Goal: Task Accomplishment & Management: Complete application form

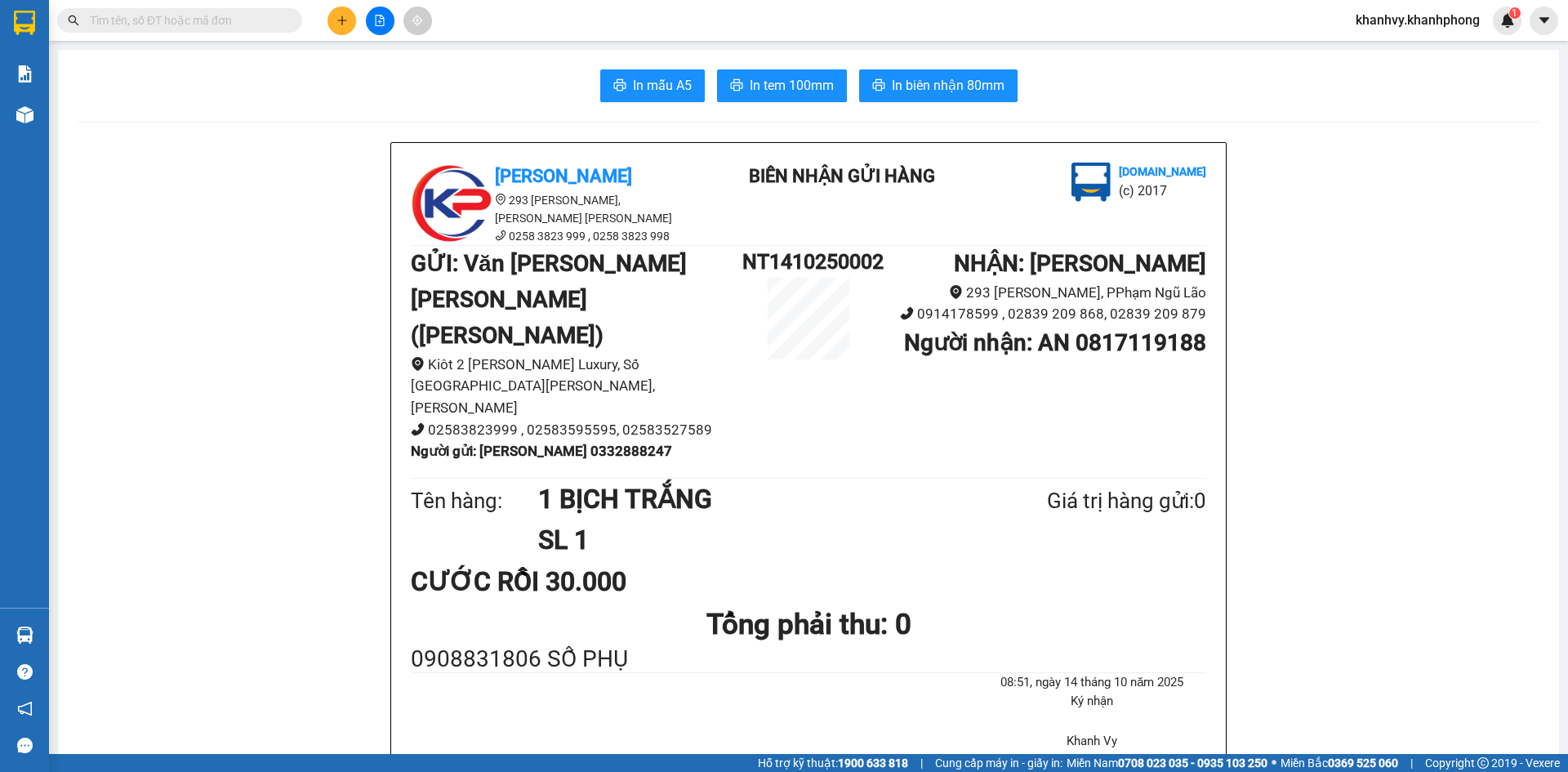
click at [264, 13] on input "text" at bounding box center [186, 20] width 193 height 18
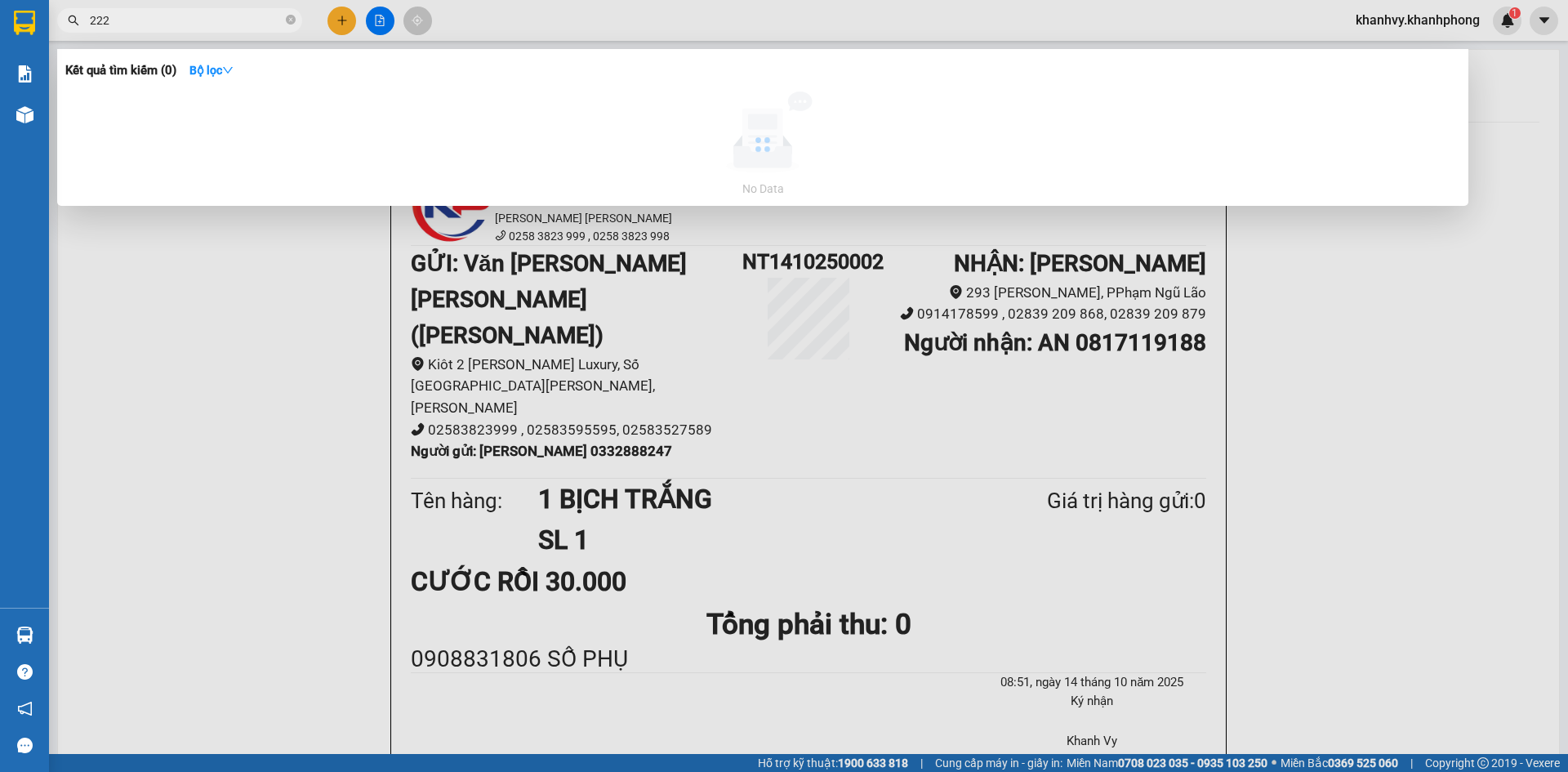
type input "2222"
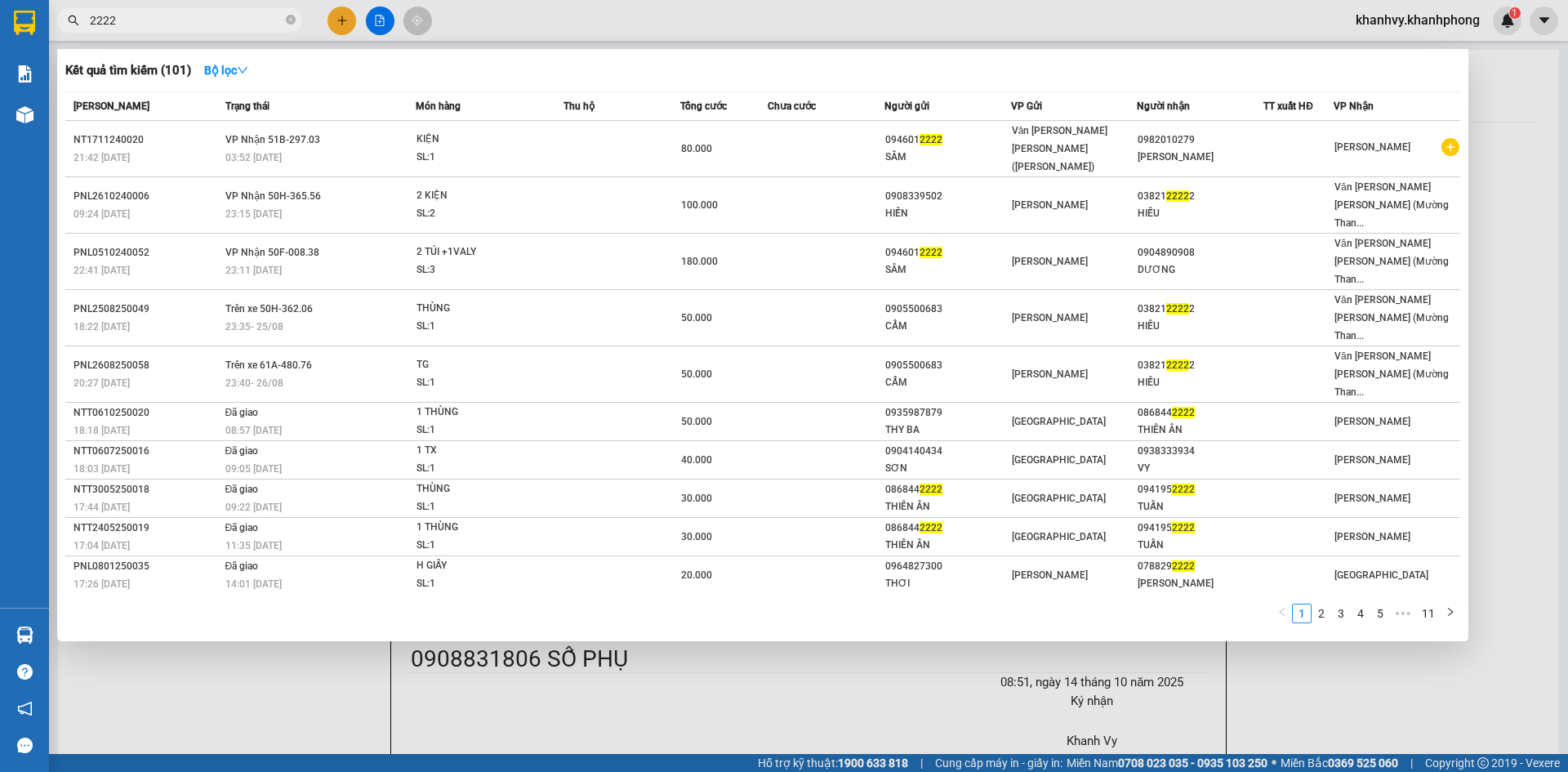
click at [293, 19] on icon "close-circle" at bounding box center [291, 19] width 10 height 10
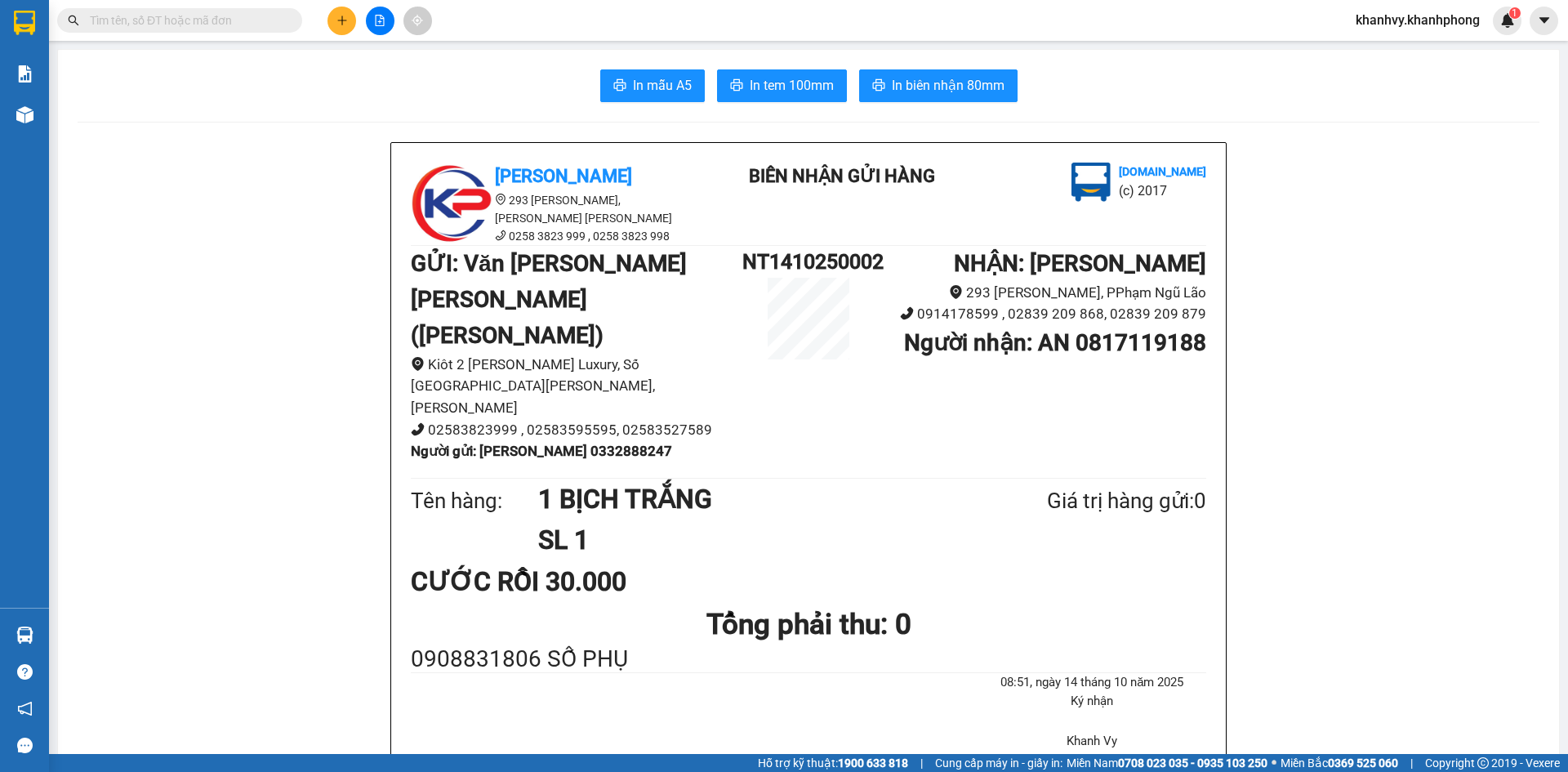
click at [236, 20] on input "text" at bounding box center [186, 20] width 193 height 18
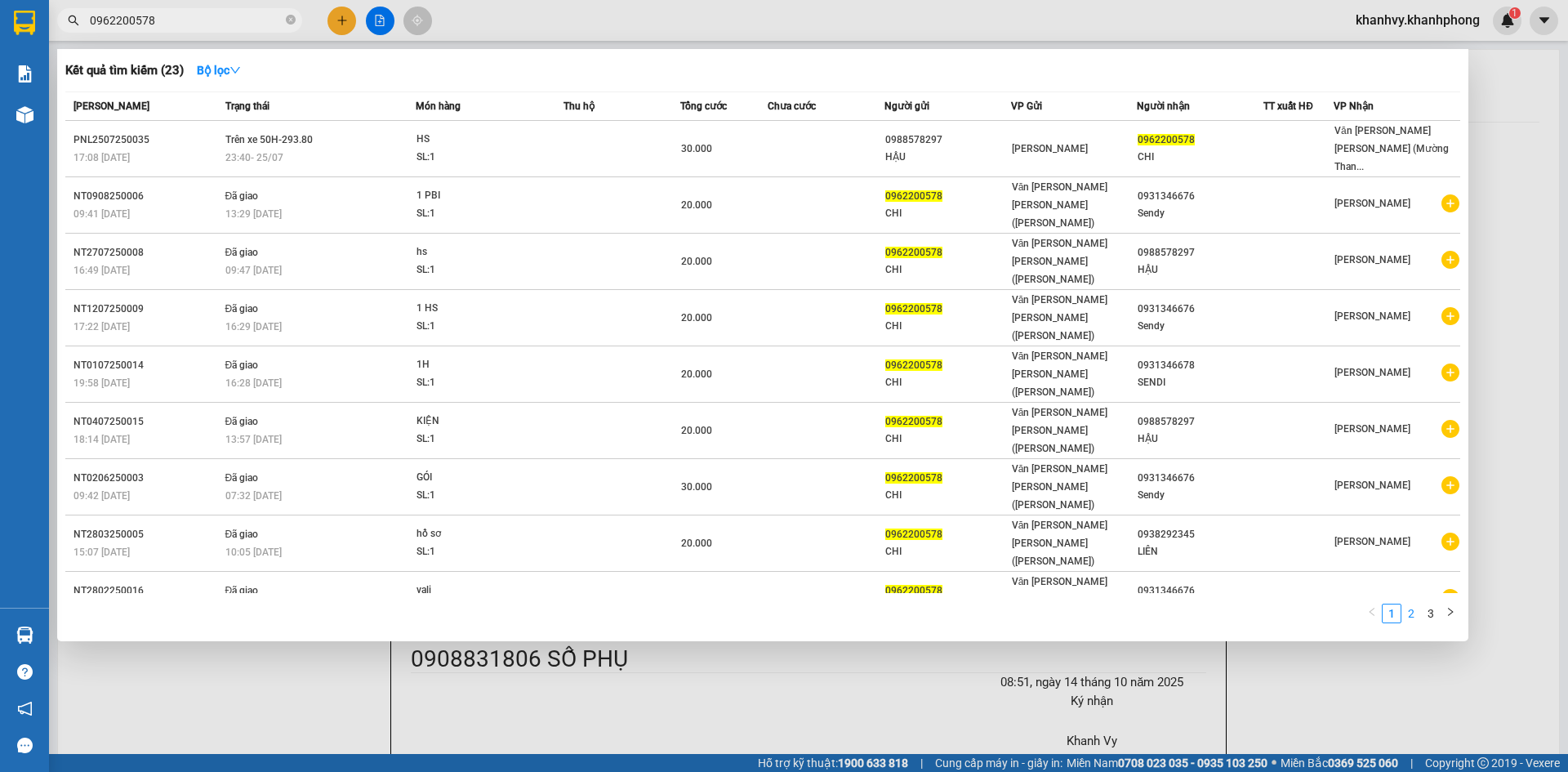
click at [1415, 605] on link "2" at bounding box center [1411, 613] width 18 height 18
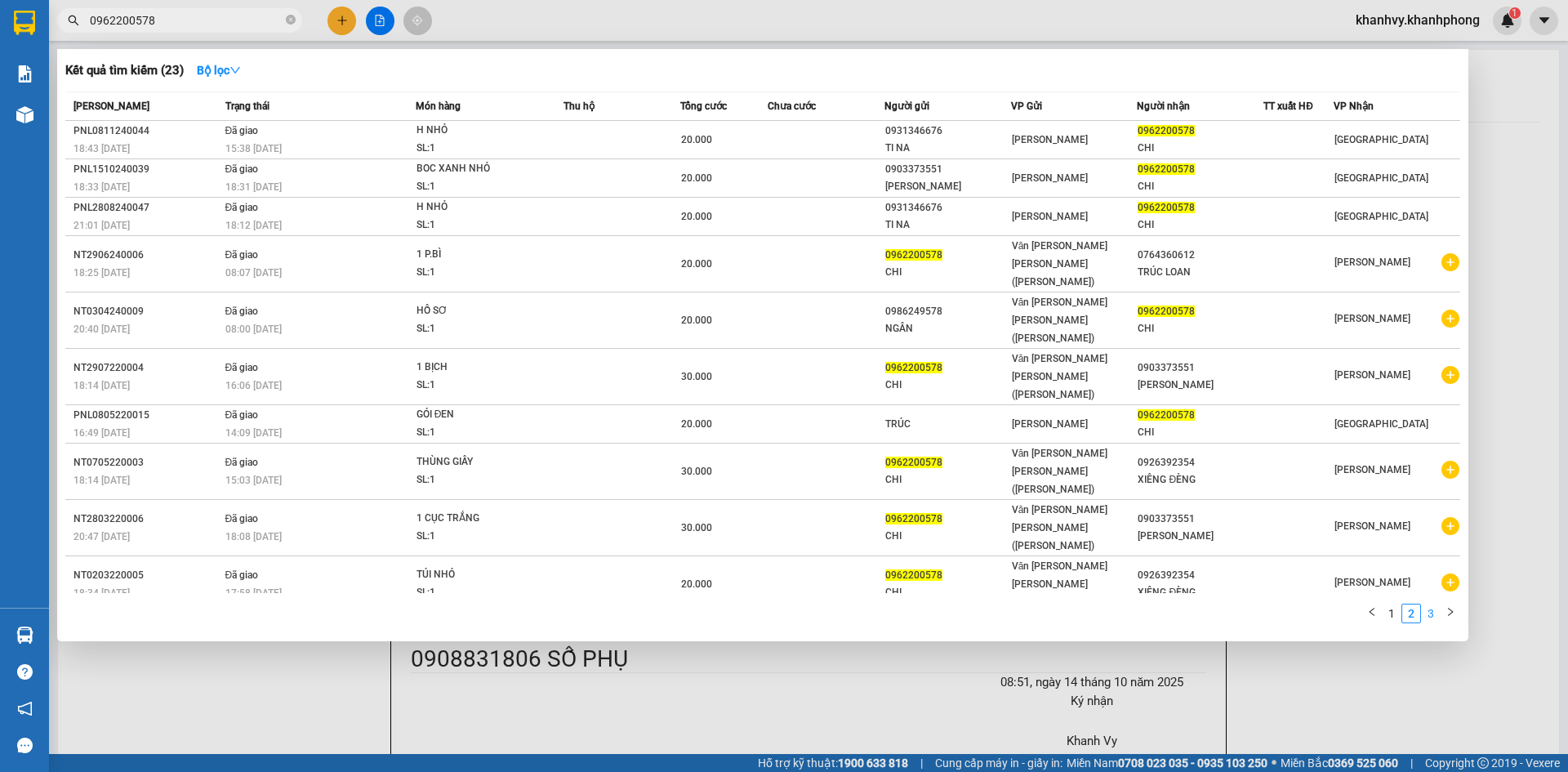
click at [1430, 605] on link "3" at bounding box center [1431, 613] width 18 height 18
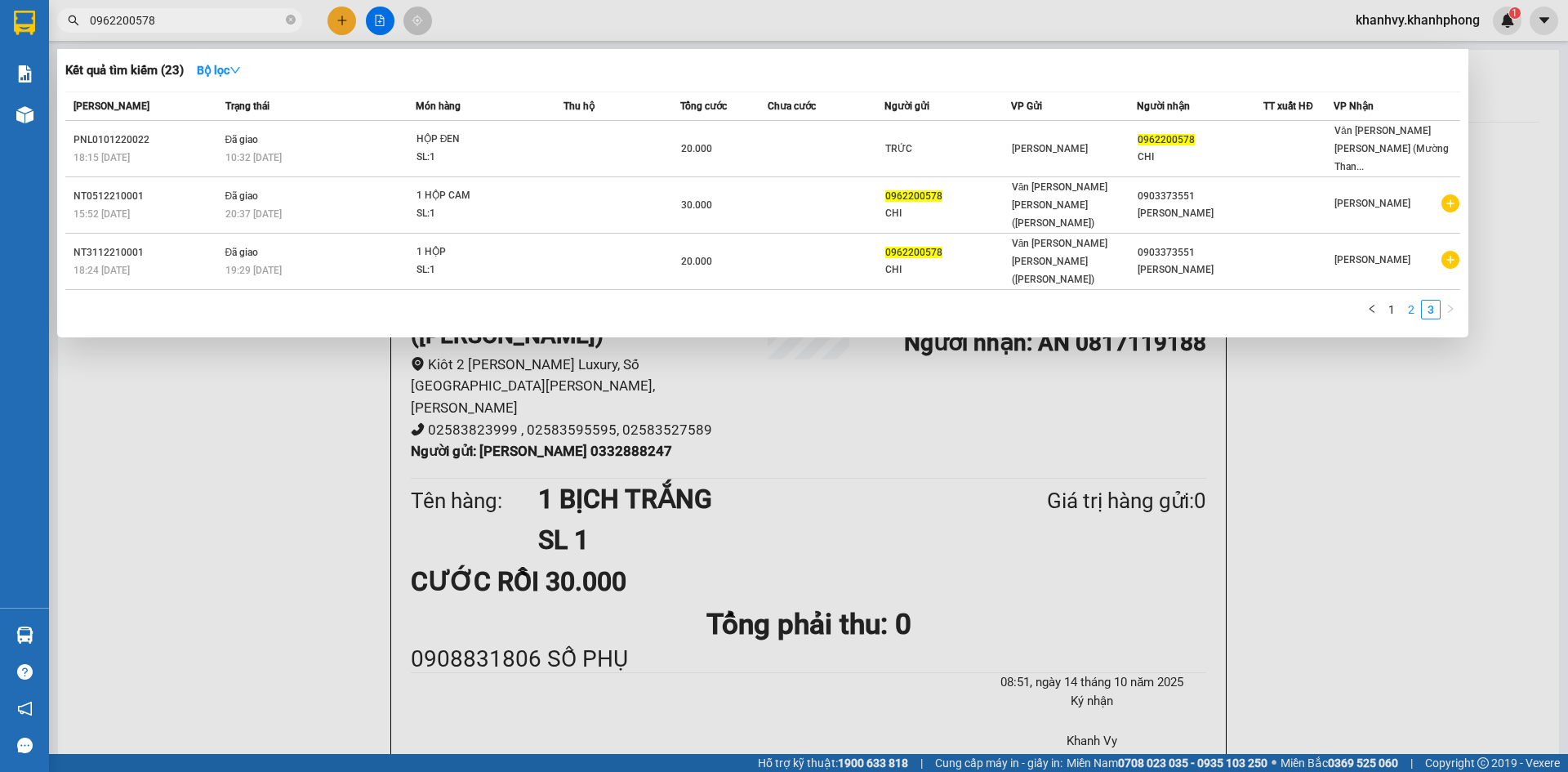
click at [1413, 300] on link "2" at bounding box center [1411, 309] width 18 height 18
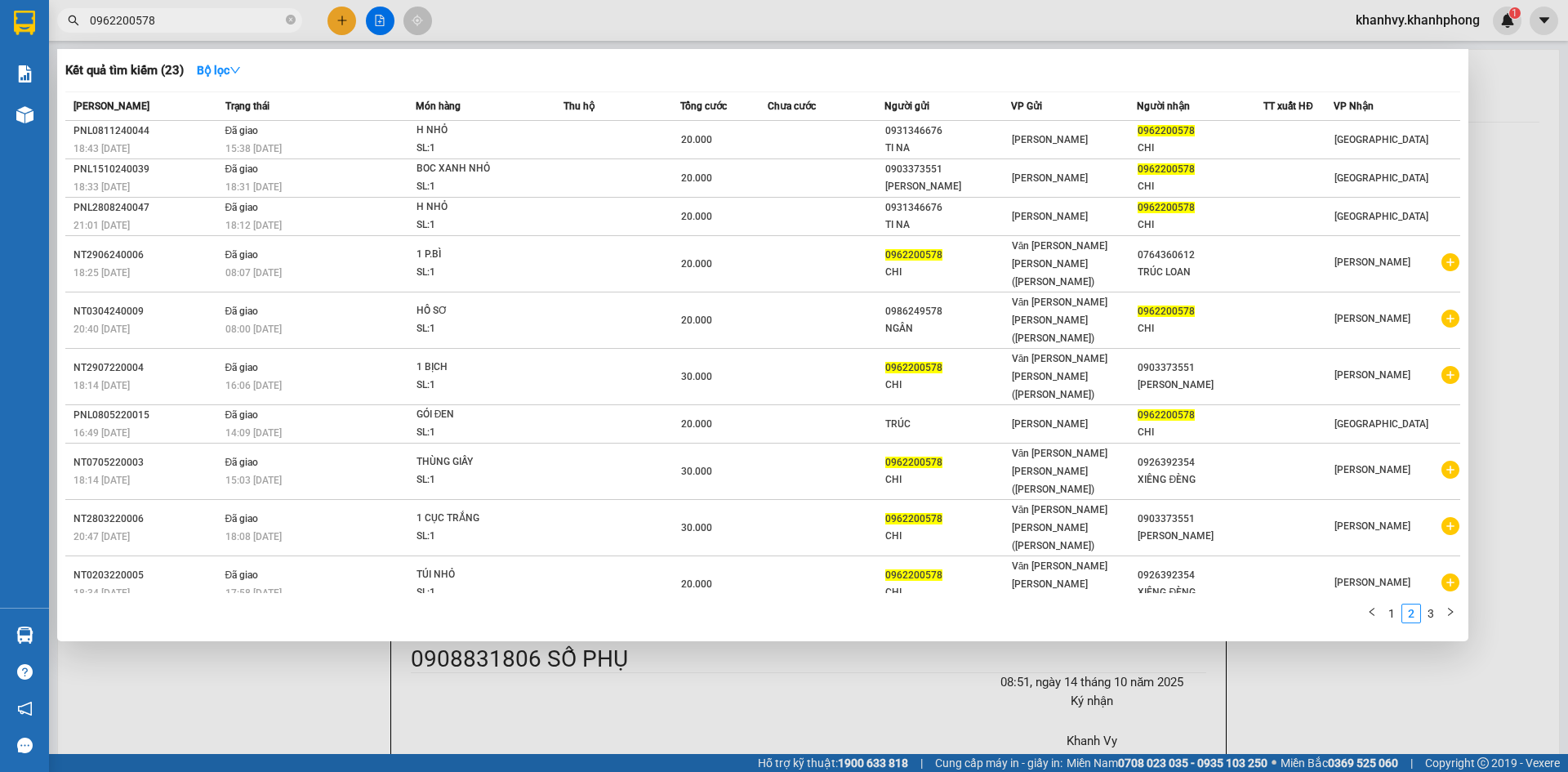
click at [245, 22] on input "0962200578" at bounding box center [186, 20] width 193 height 18
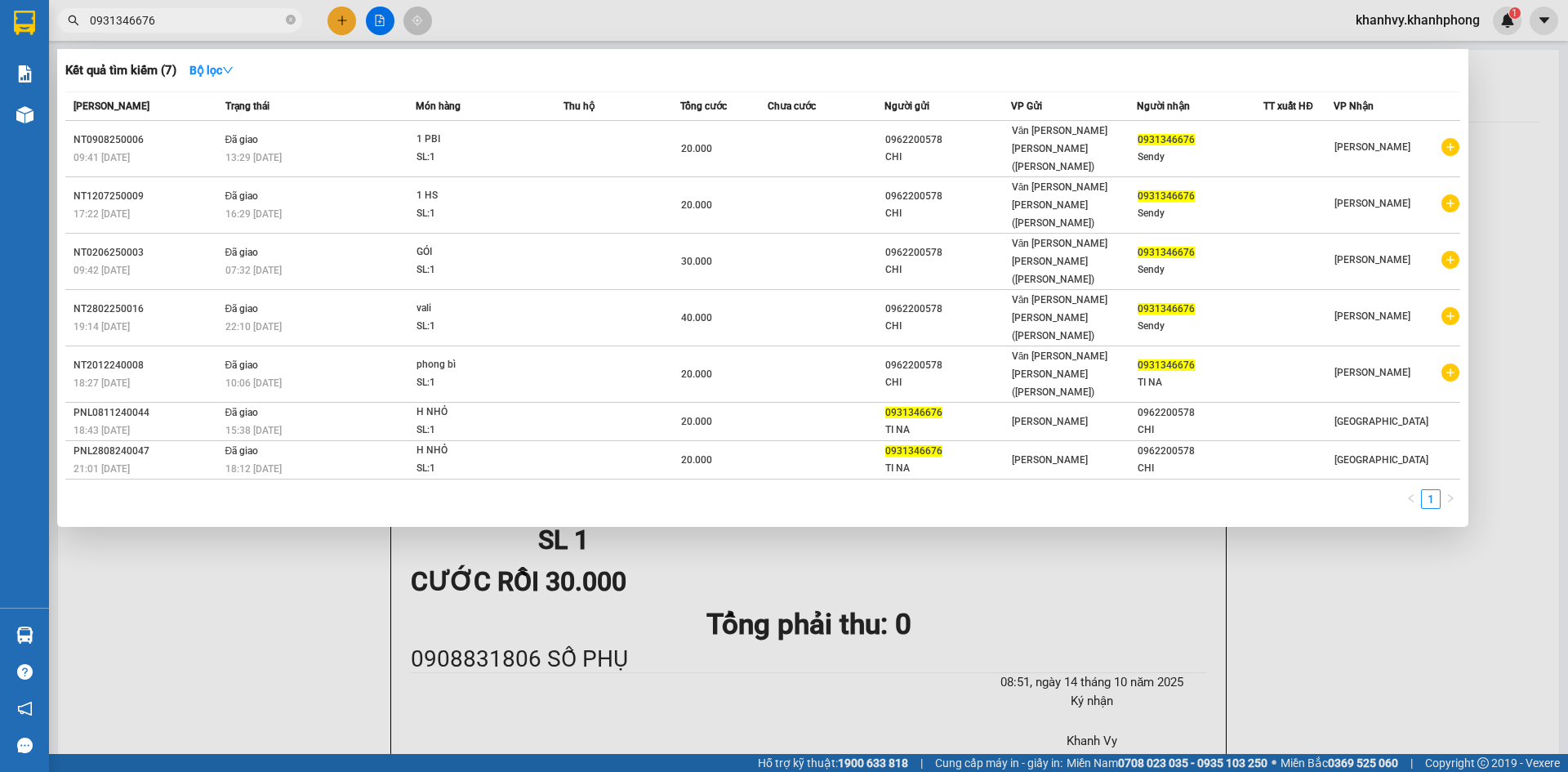
type input "0931346676"
click at [340, 17] on div at bounding box center [784, 386] width 1568 height 772
click at [287, 22] on icon "close-circle" at bounding box center [291, 19] width 10 height 10
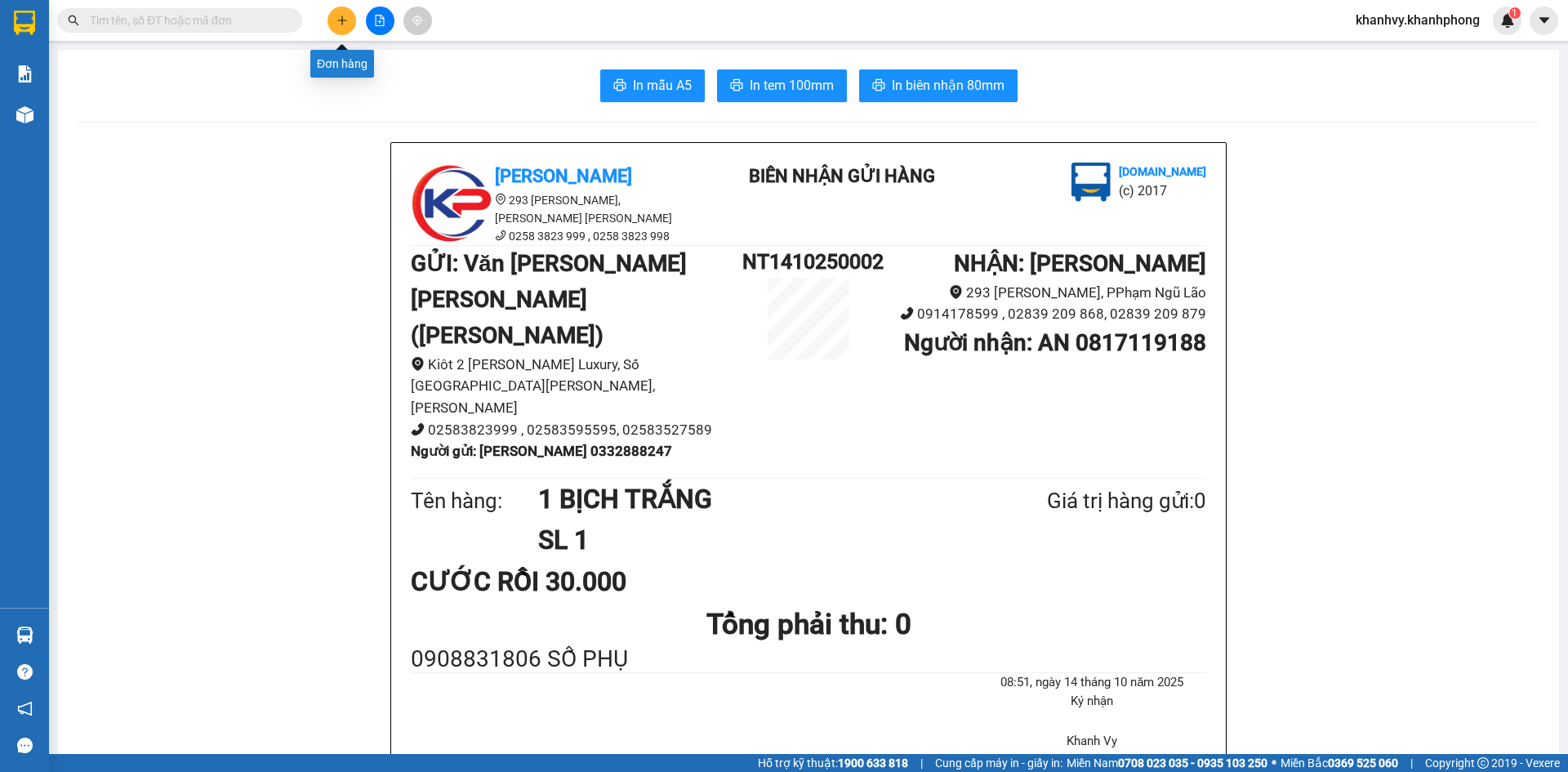
click at [334, 25] on button at bounding box center [342, 21] width 29 height 29
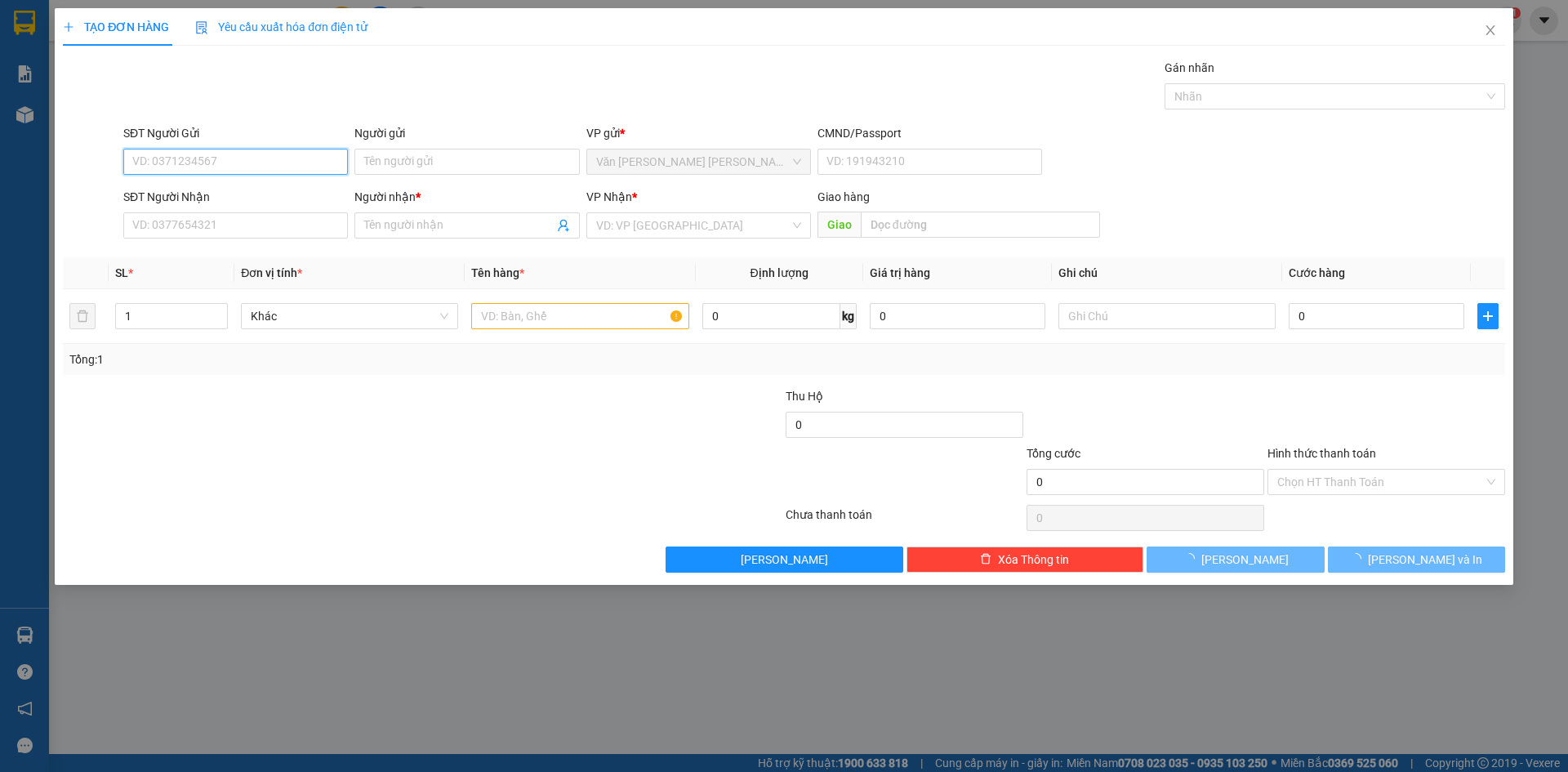
click at [260, 162] on input "SĐT Người Gửi" at bounding box center [235, 161] width 224 height 26
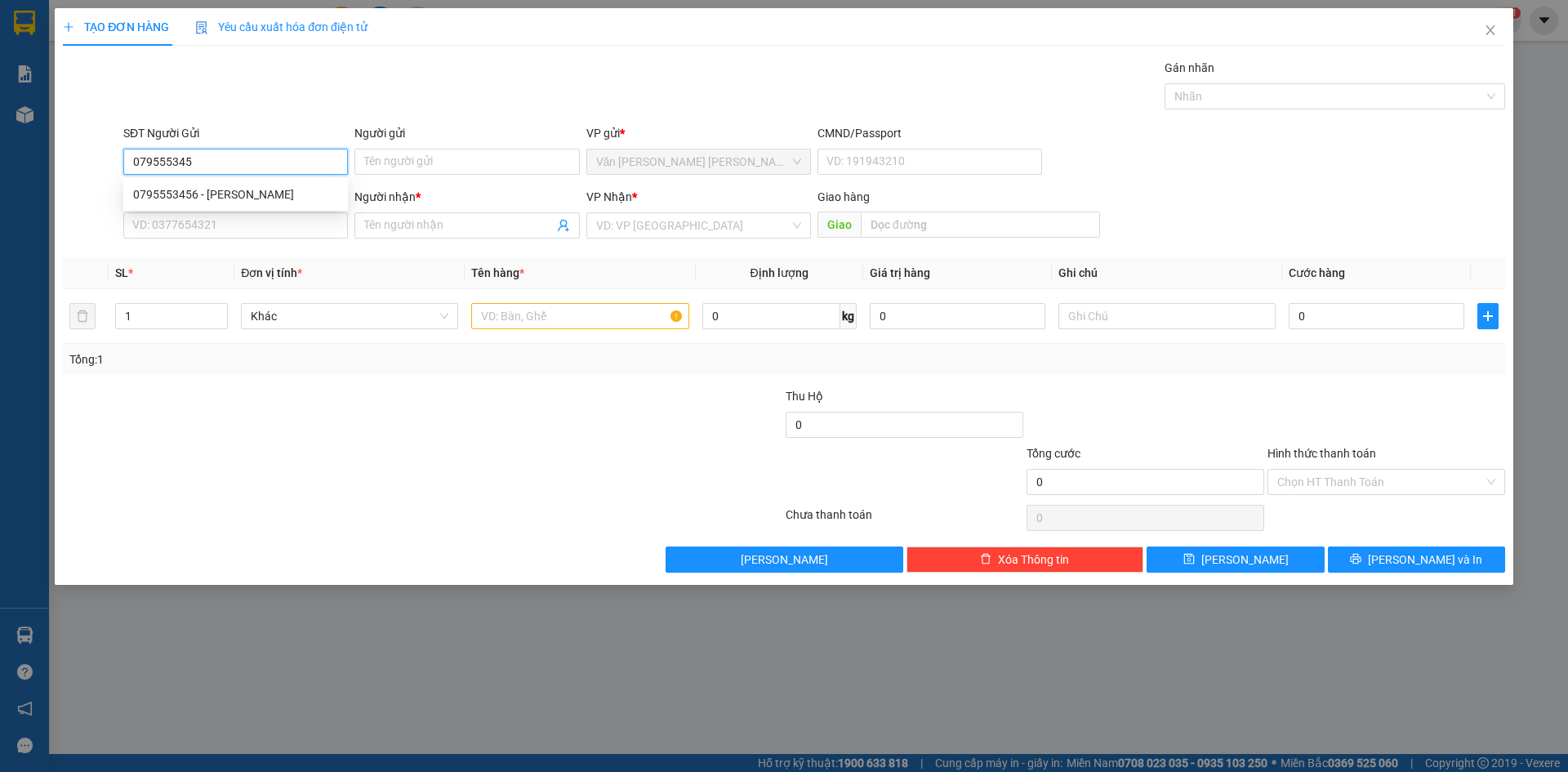
type input "0795553456"
click at [258, 196] on div "0795553456 - [PERSON_NAME]" at bounding box center [235, 194] width 205 height 18
type input "TRỊNH"
type input "0795553456"
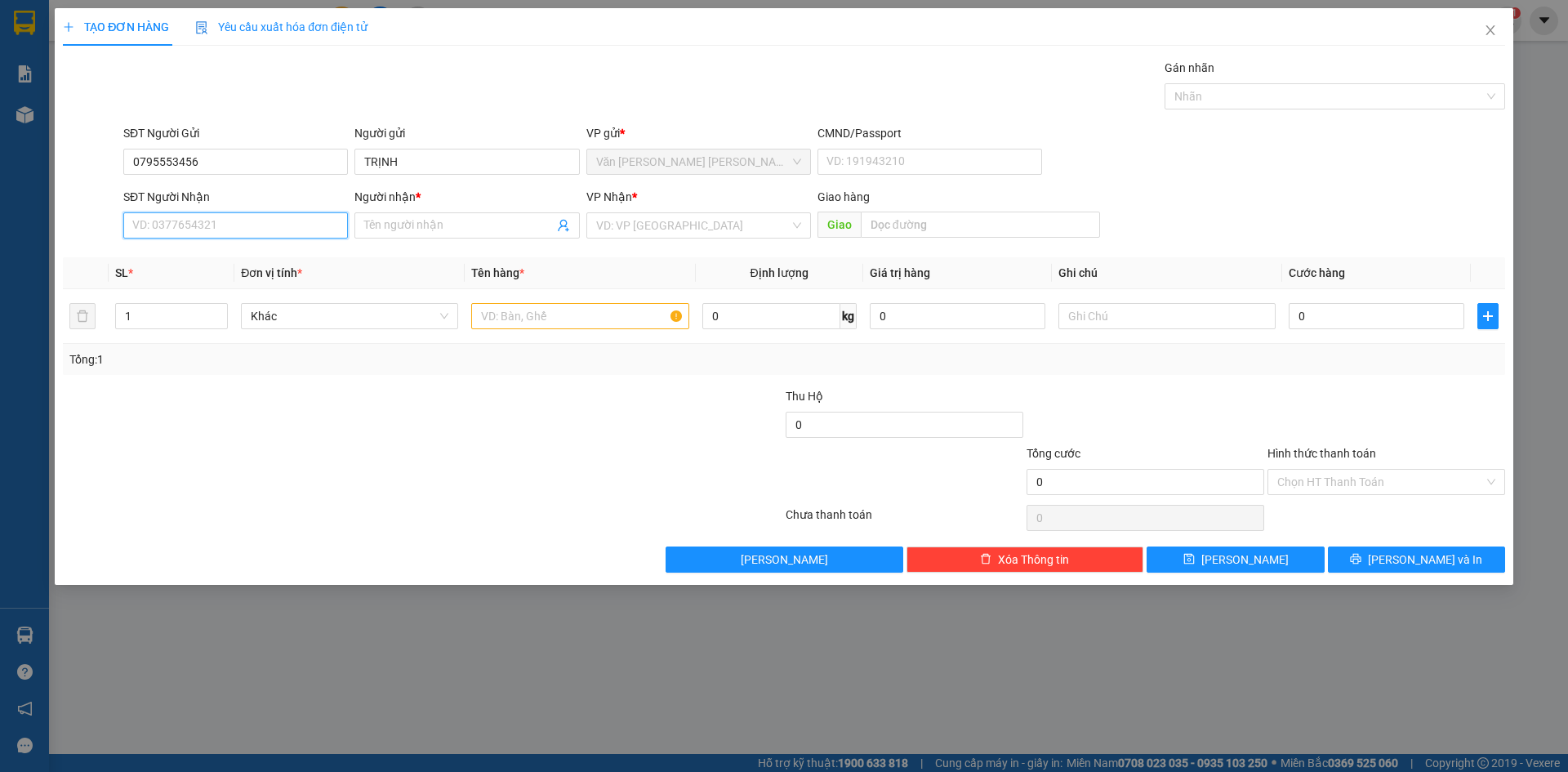
click at [249, 234] on input "SĐT Người Nhận" at bounding box center [235, 225] width 224 height 26
type input "0919405079"
click at [385, 226] on input "Người nhận *" at bounding box center [458, 225] width 189 height 18
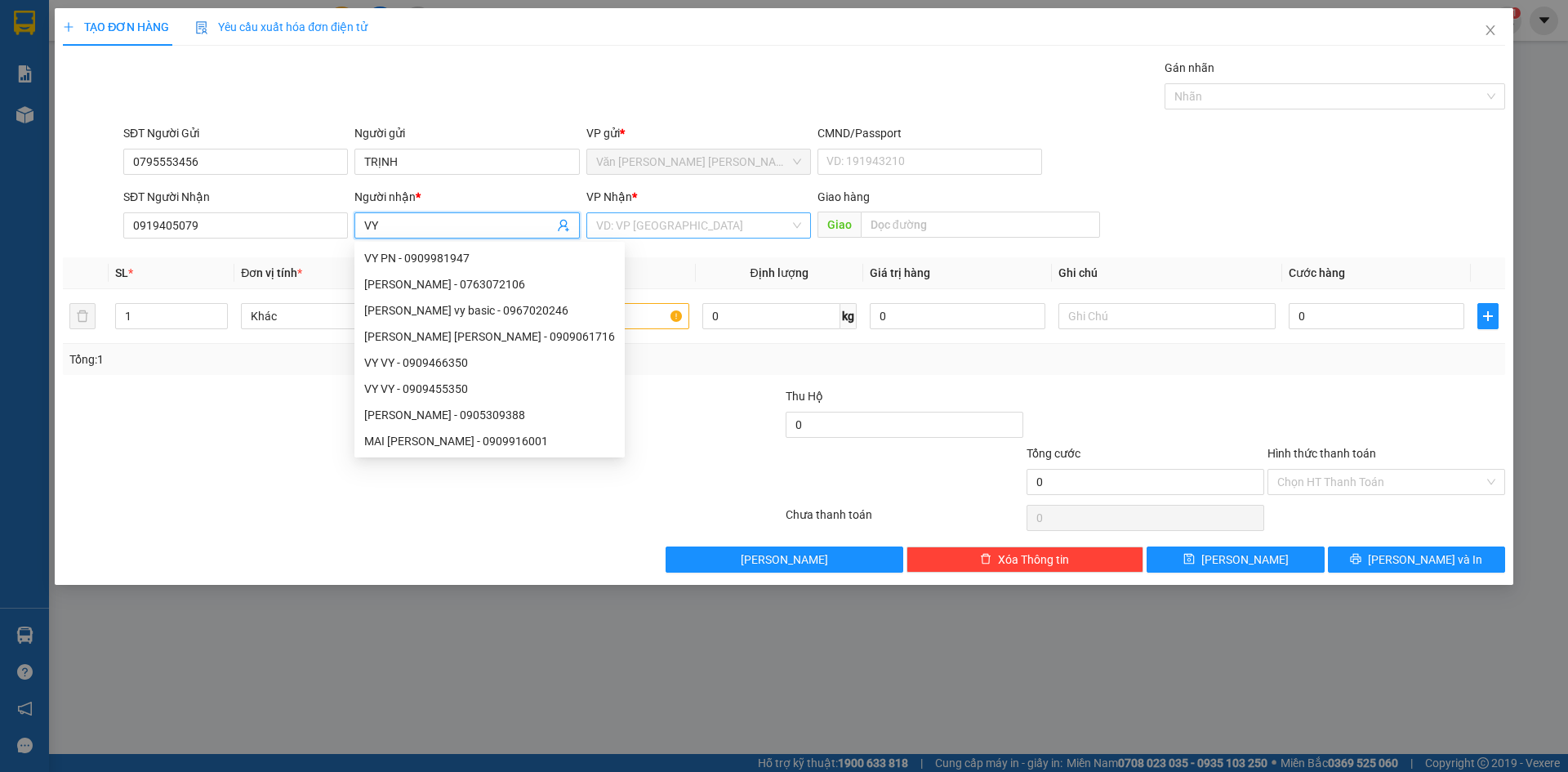
type input "VY"
click at [676, 224] on input "search" at bounding box center [693, 224] width 194 height 24
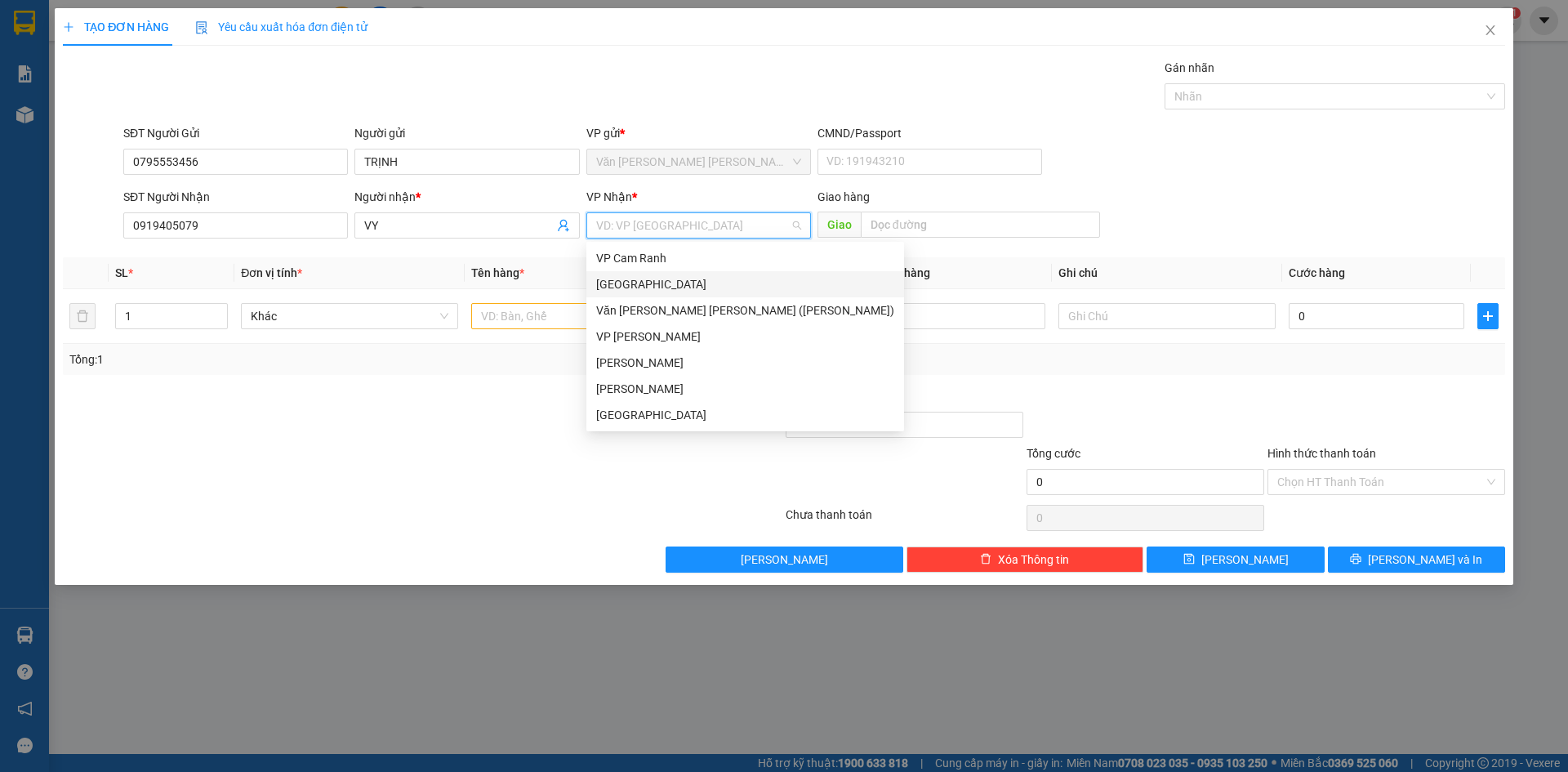
click at [662, 286] on div "[GEOGRAPHIC_DATA]" at bounding box center [745, 284] width 299 height 18
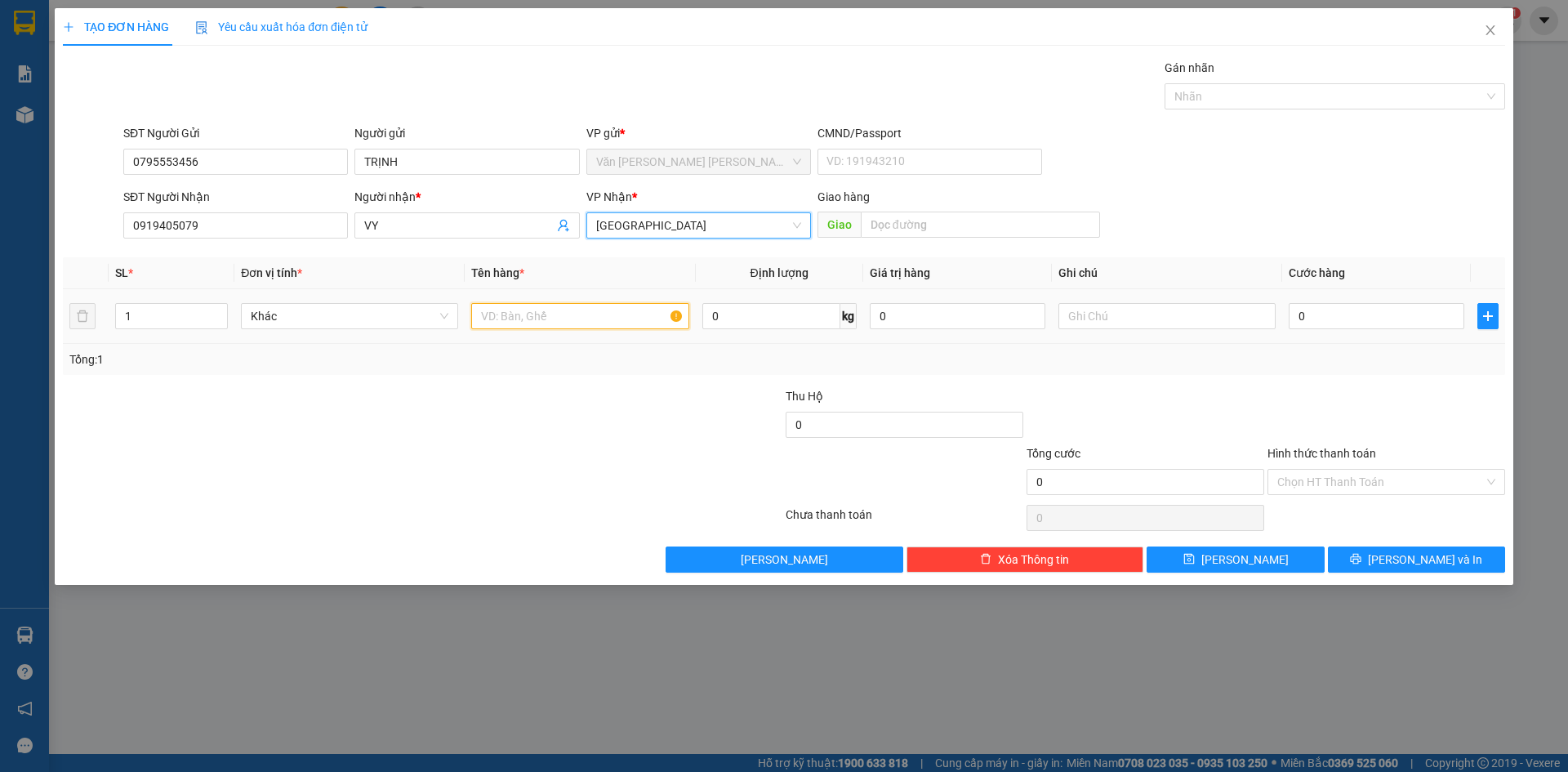
click at [527, 316] on input "text" at bounding box center [580, 316] width 218 height 26
type input "TÚI ĐEN"
click at [1344, 317] on input "0" at bounding box center [1376, 316] width 175 height 26
type input "4"
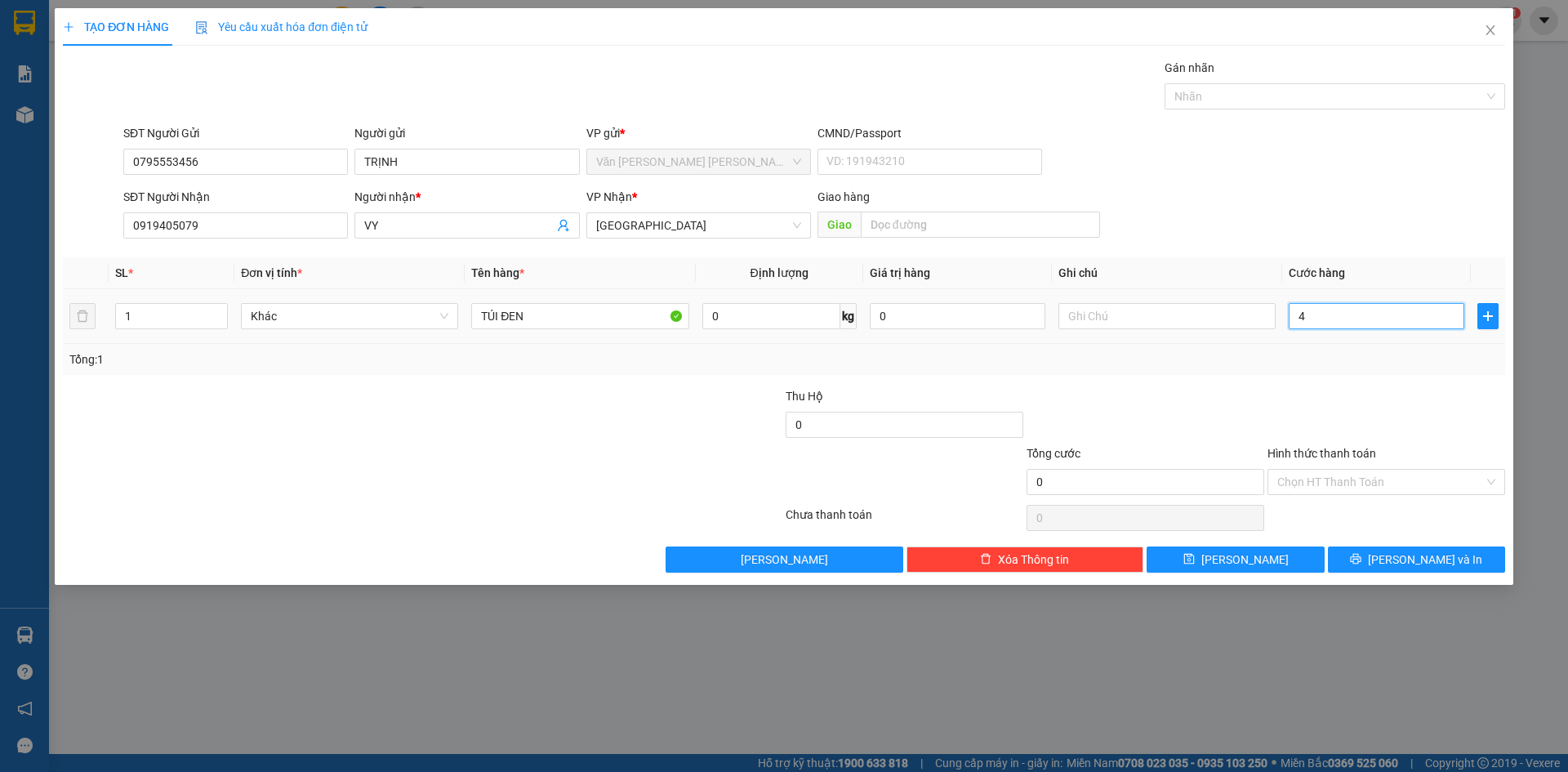
type input "4"
type input "40"
type input "40.000"
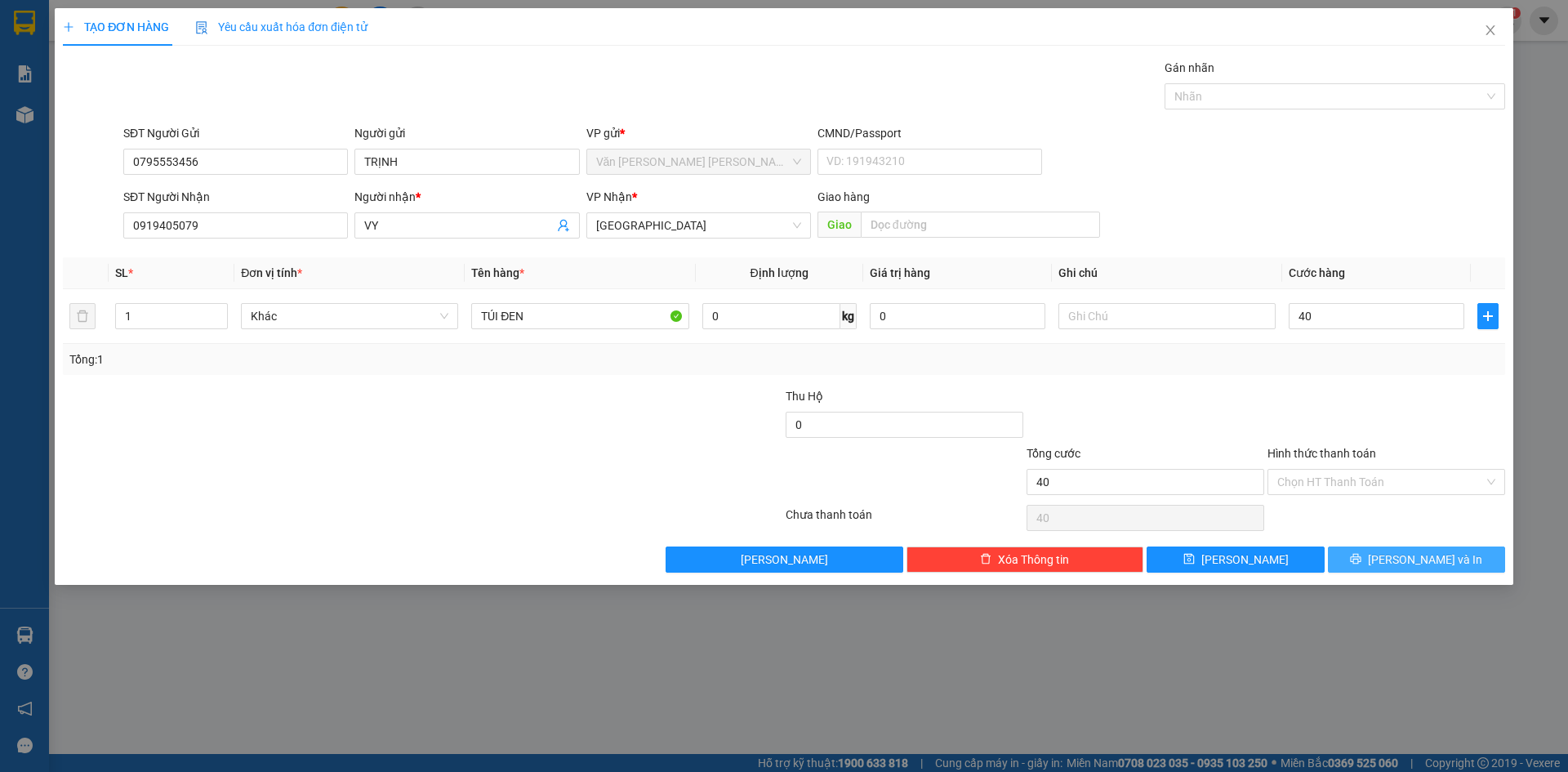
type input "40.000"
click at [1452, 571] on button "[PERSON_NAME] và In" at bounding box center [1417, 558] width 177 height 26
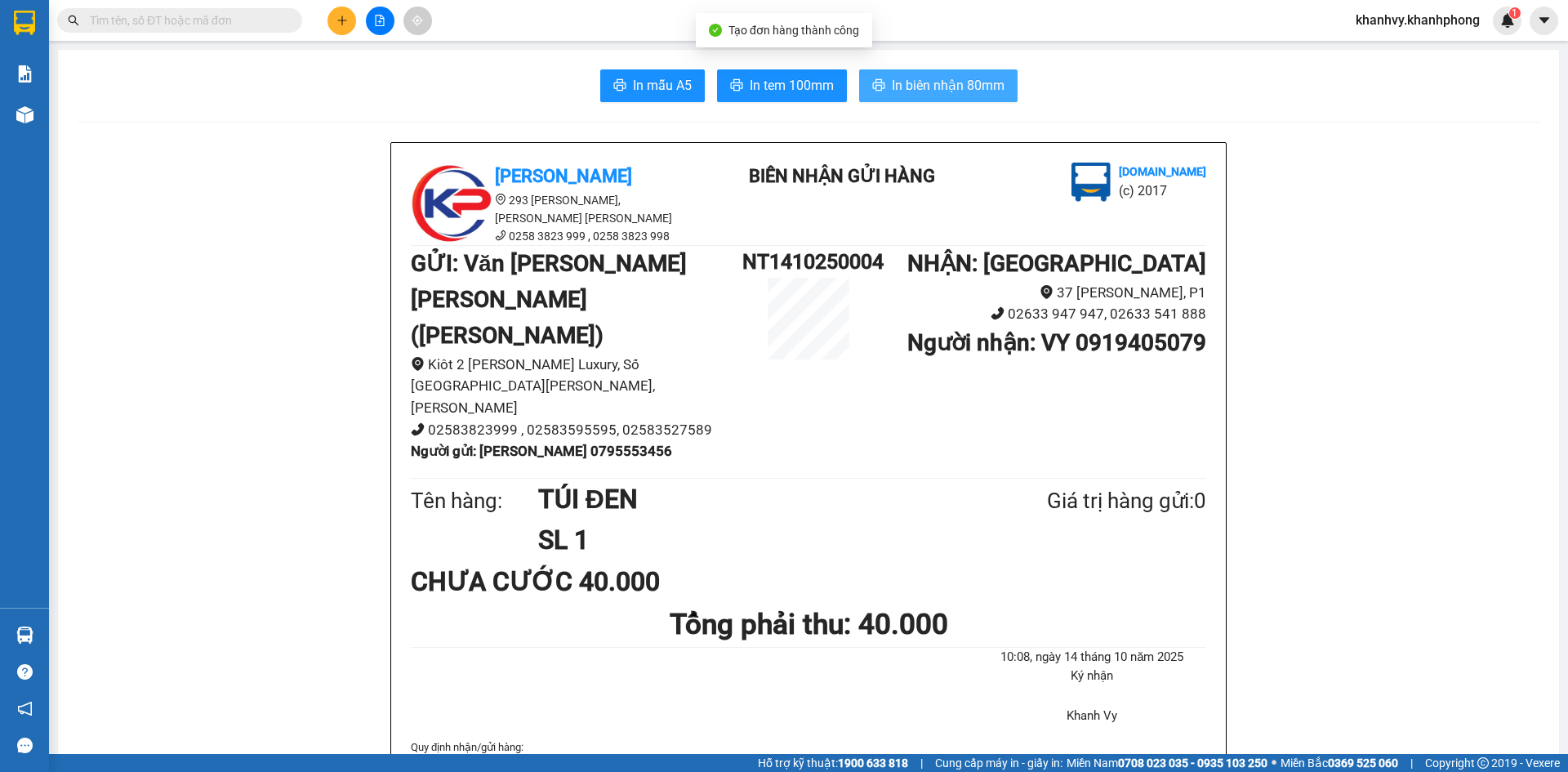
click at [971, 71] on button "In biên nhận 80mm" at bounding box center [938, 86] width 159 height 33
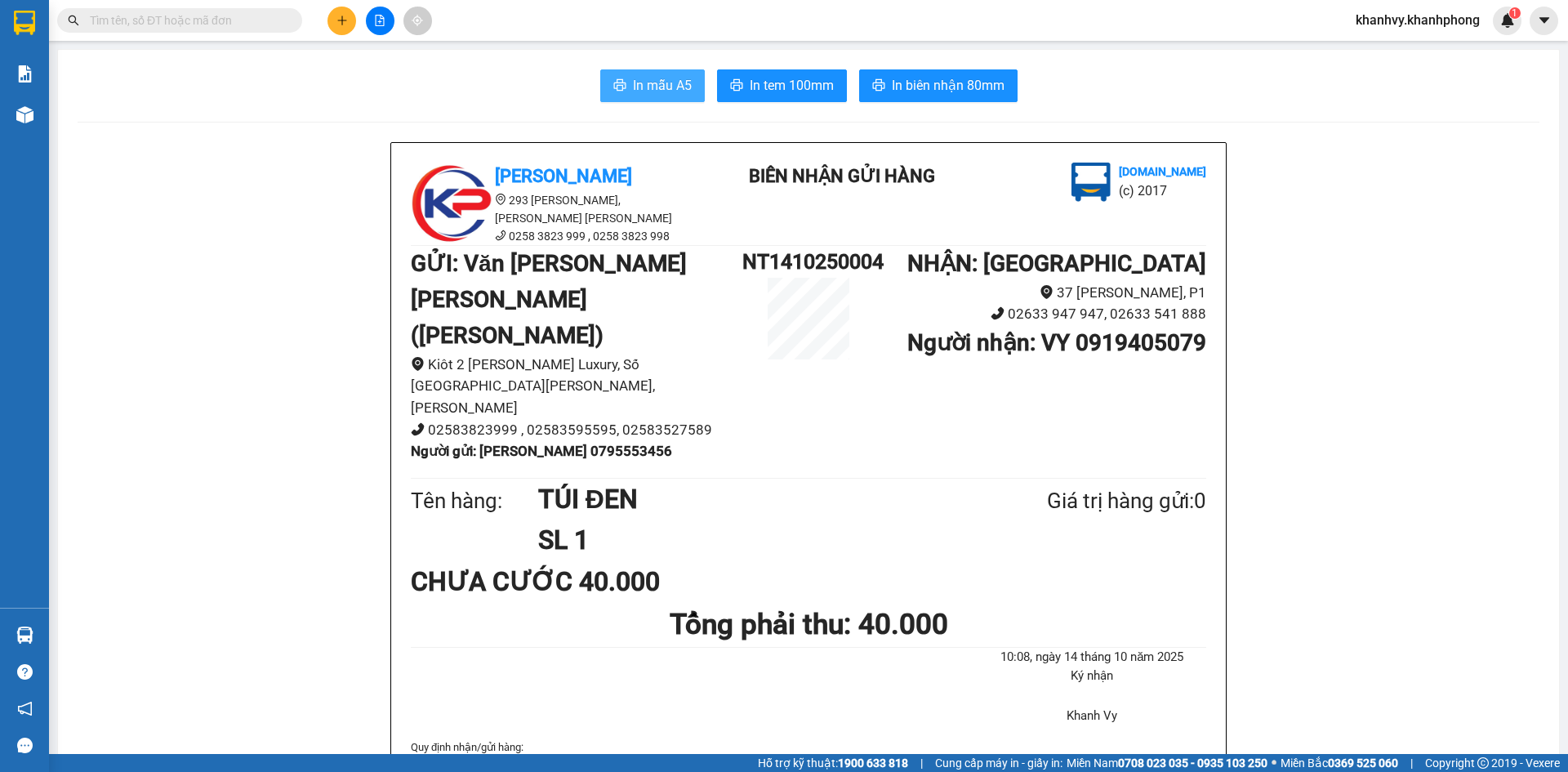
click at [666, 93] on span "In mẫu A5" at bounding box center [662, 85] width 59 height 20
click at [349, 29] on button at bounding box center [342, 21] width 29 height 29
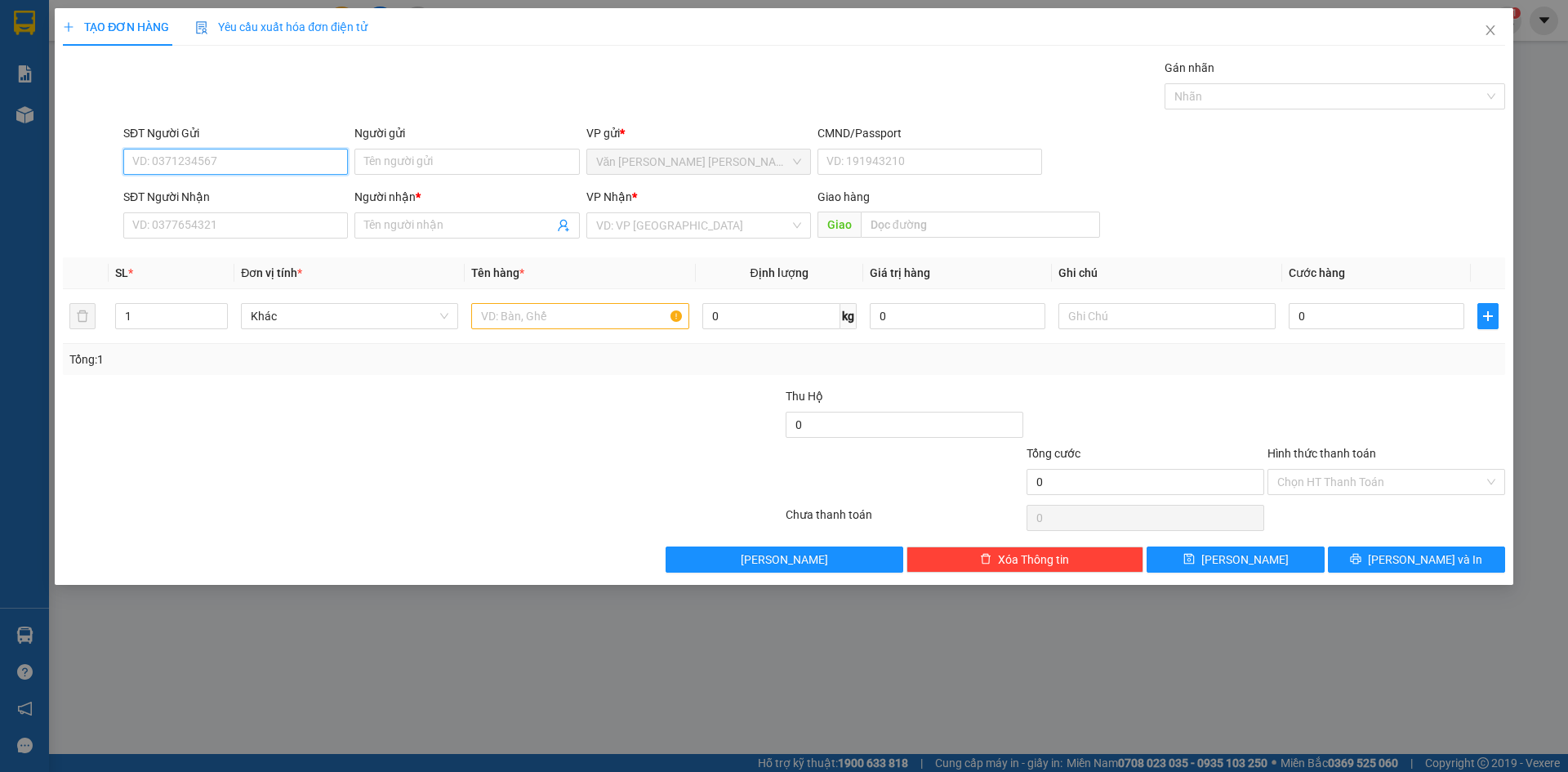
click at [267, 172] on input "SĐT Người Gửi" at bounding box center [235, 161] width 224 height 26
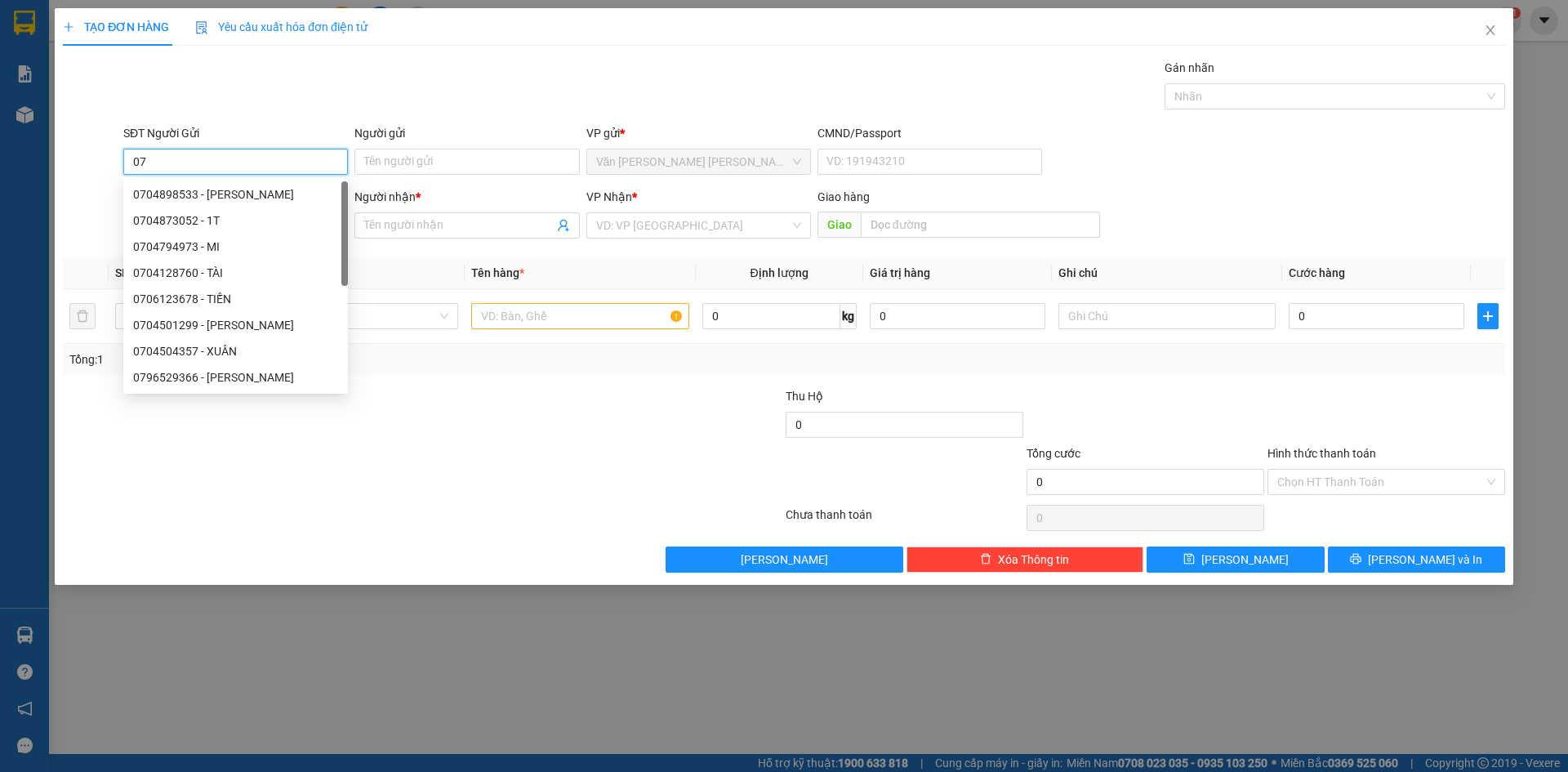
type input "0"
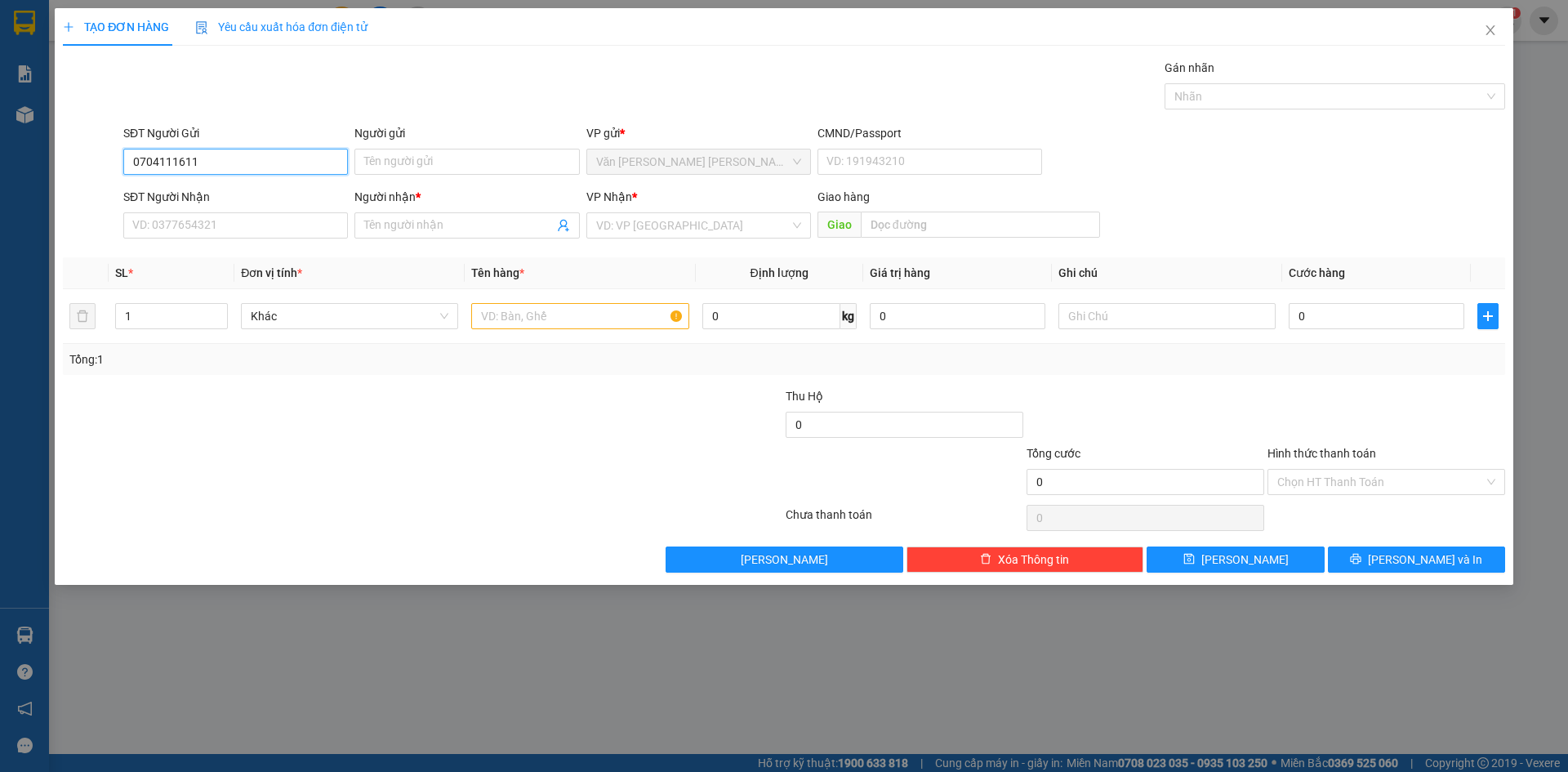
click at [250, 162] on input "0704111611" at bounding box center [235, 161] width 224 height 26
drag, startPoint x: 250, startPoint y: 162, endPoint x: 301, endPoint y: 159, distance: 51.1
click at [301, 159] on input "0704111611" at bounding box center [235, 161] width 224 height 26
type input "0704111611"
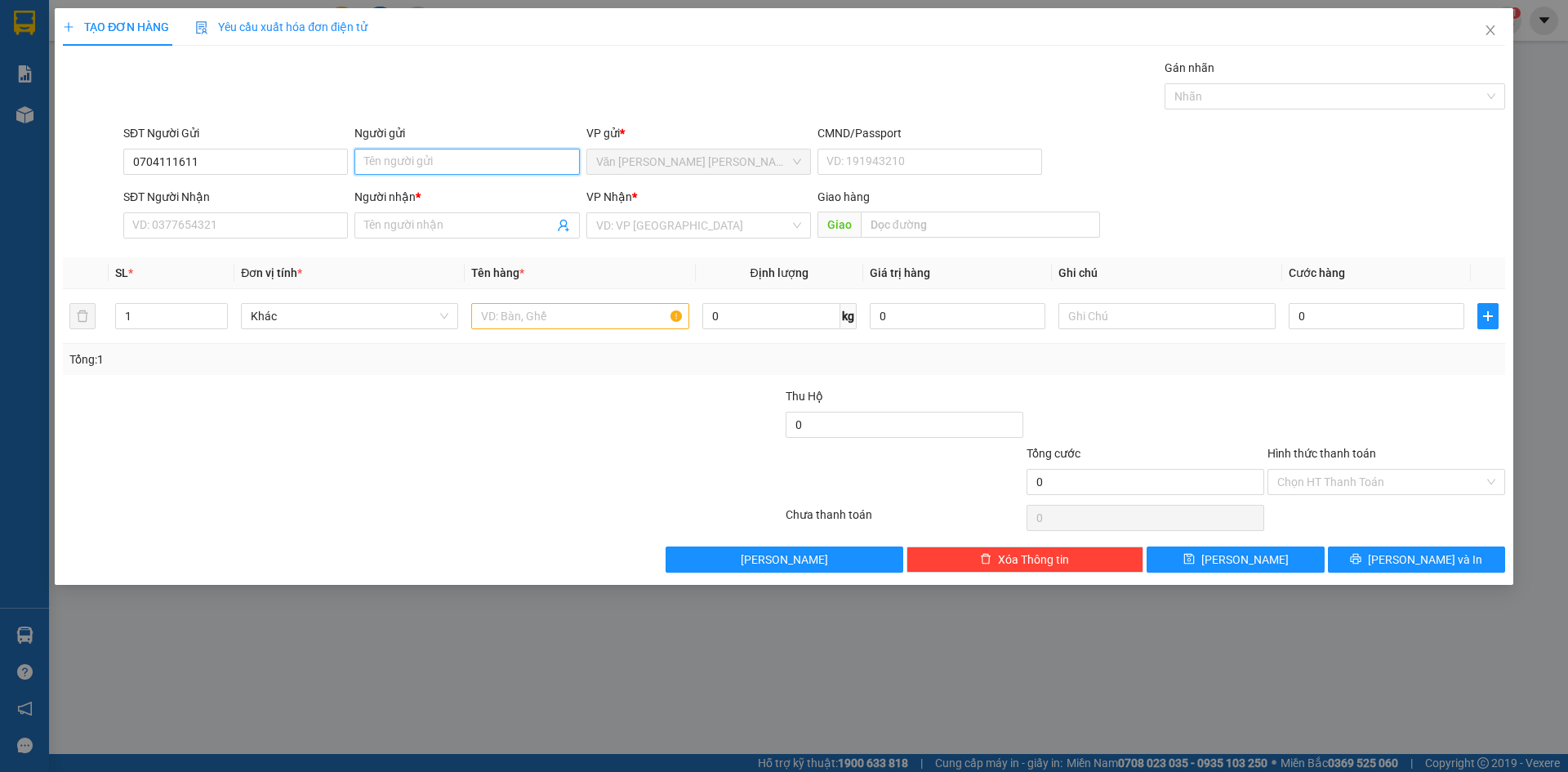
click at [428, 164] on input "Người gửi" at bounding box center [466, 161] width 224 height 26
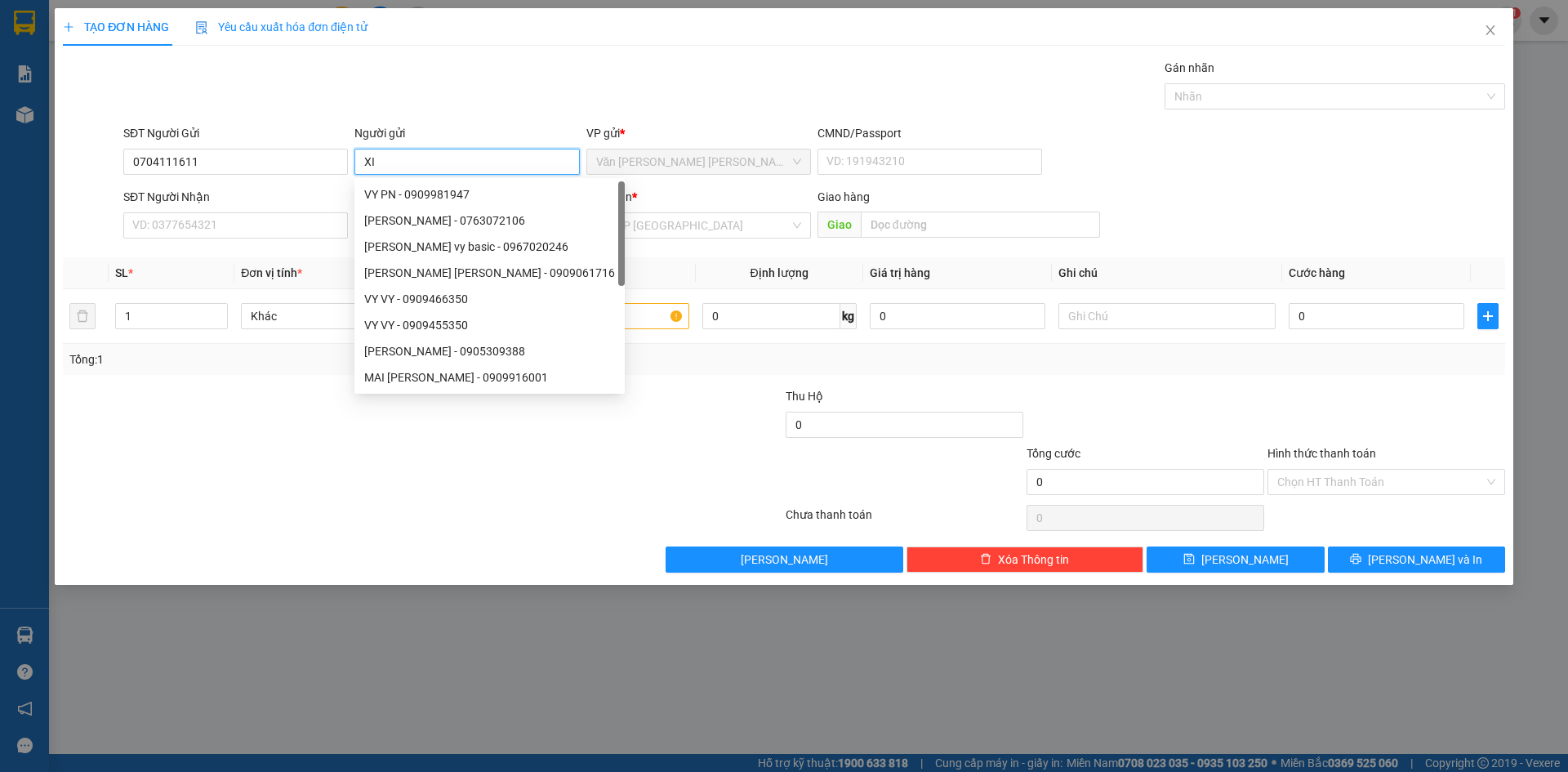
type input "X"
type input "SILEN"
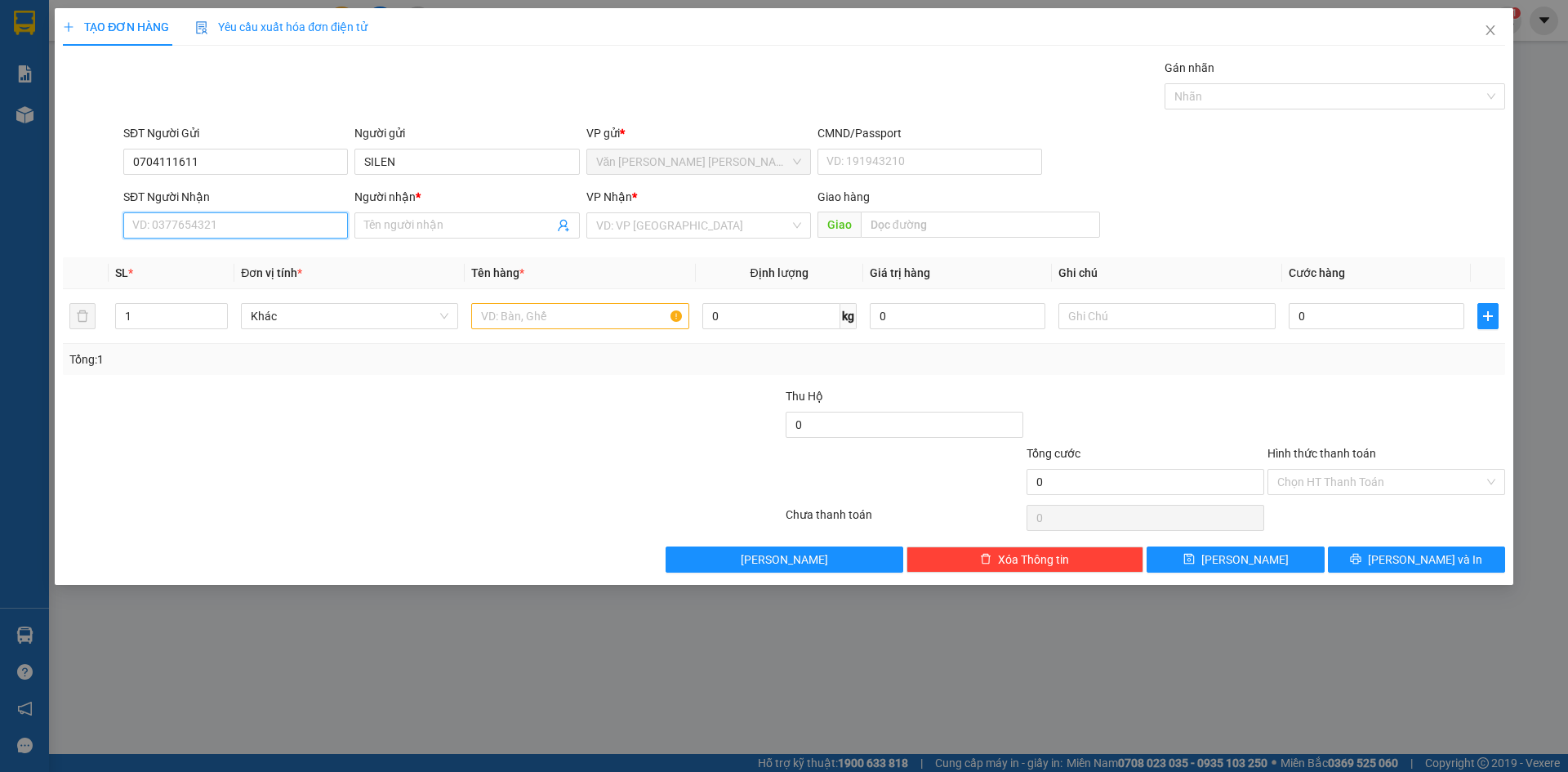
click at [226, 238] on input "SĐT Người Nhận" at bounding box center [235, 225] width 224 height 26
type input "0921133388"
click at [505, 231] on input "Người nhận *" at bounding box center [458, 225] width 189 height 18
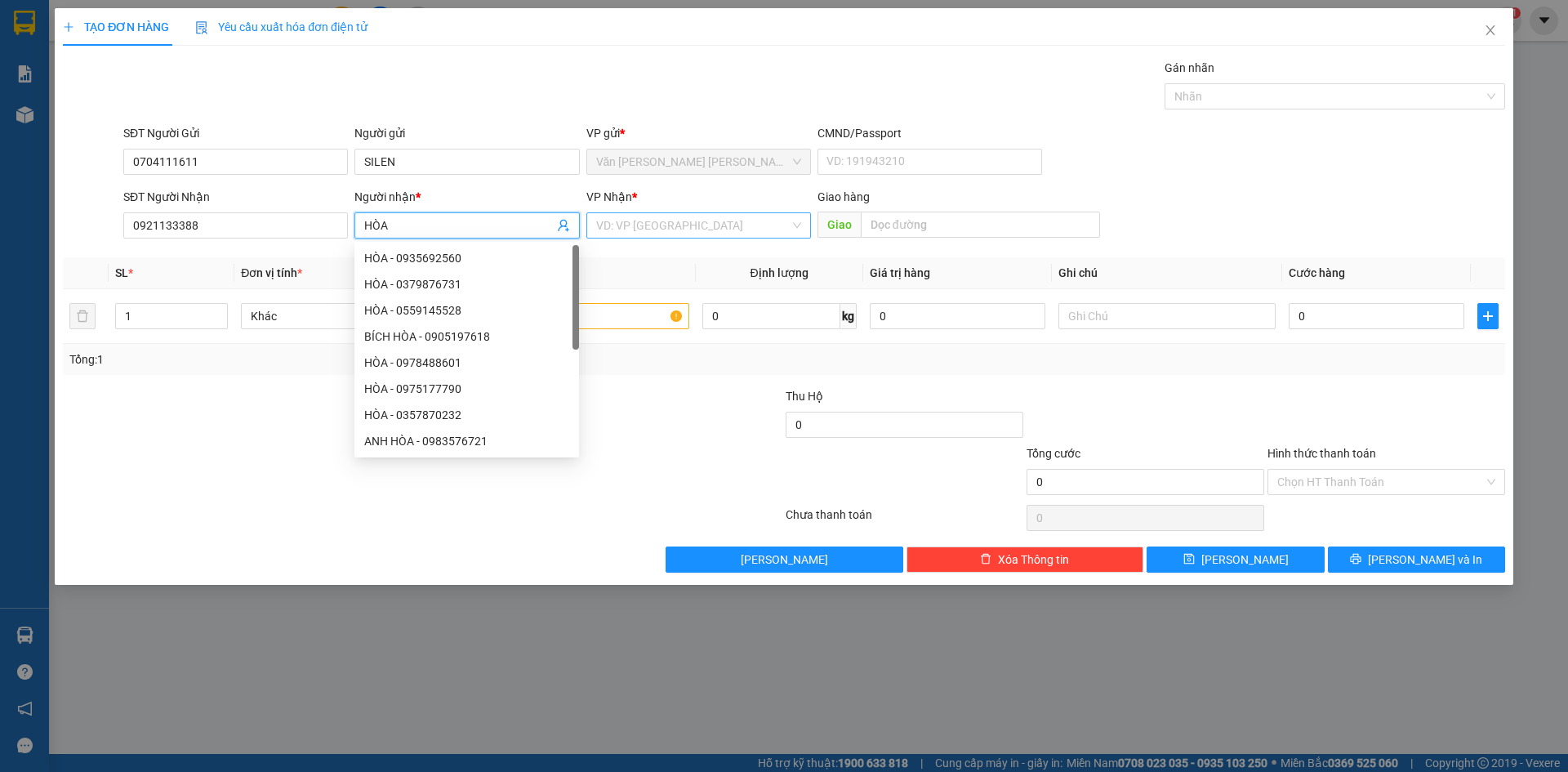
type input "HÒA"
click at [717, 227] on input "search" at bounding box center [693, 224] width 194 height 24
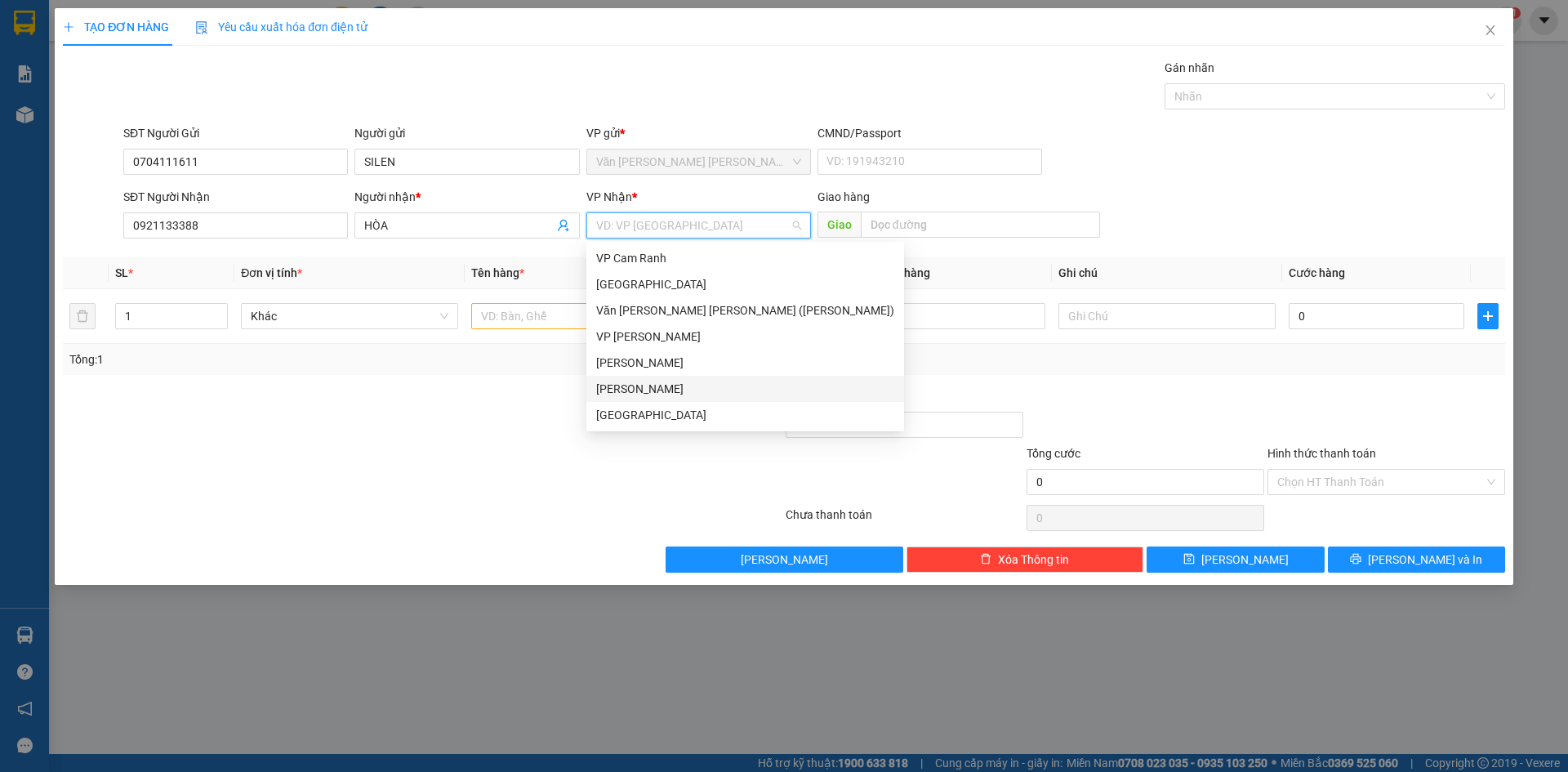
click at [645, 390] on div "[PERSON_NAME]" at bounding box center [745, 388] width 299 height 18
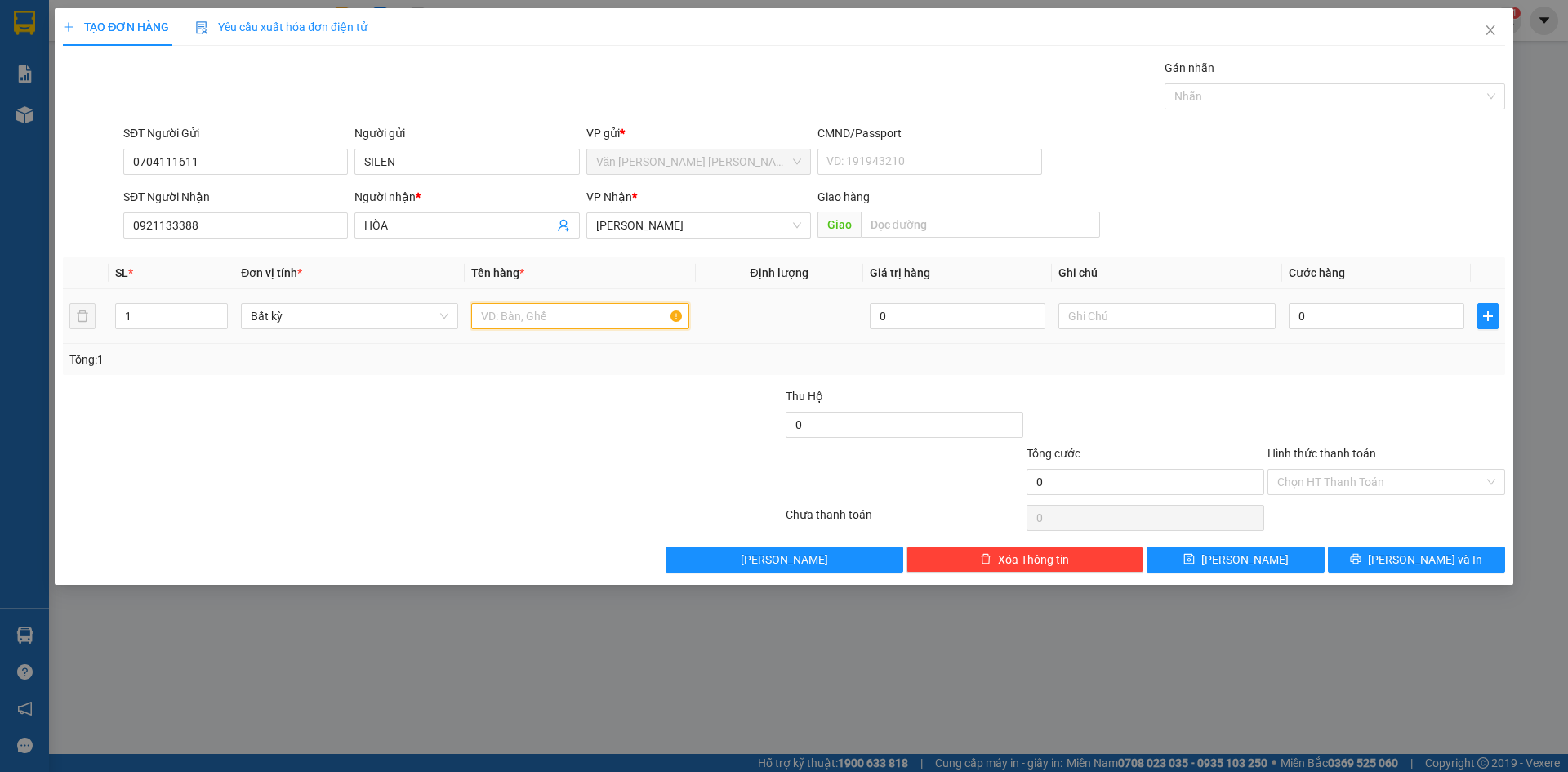
click at [537, 315] on input "text" at bounding box center [580, 316] width 218 height 26
type input "[GEOGRAPHIC_DATA]"
click at [1372, 315] on input "0" at bounding box center [1376, 316] width 175 height 26
type input "8"
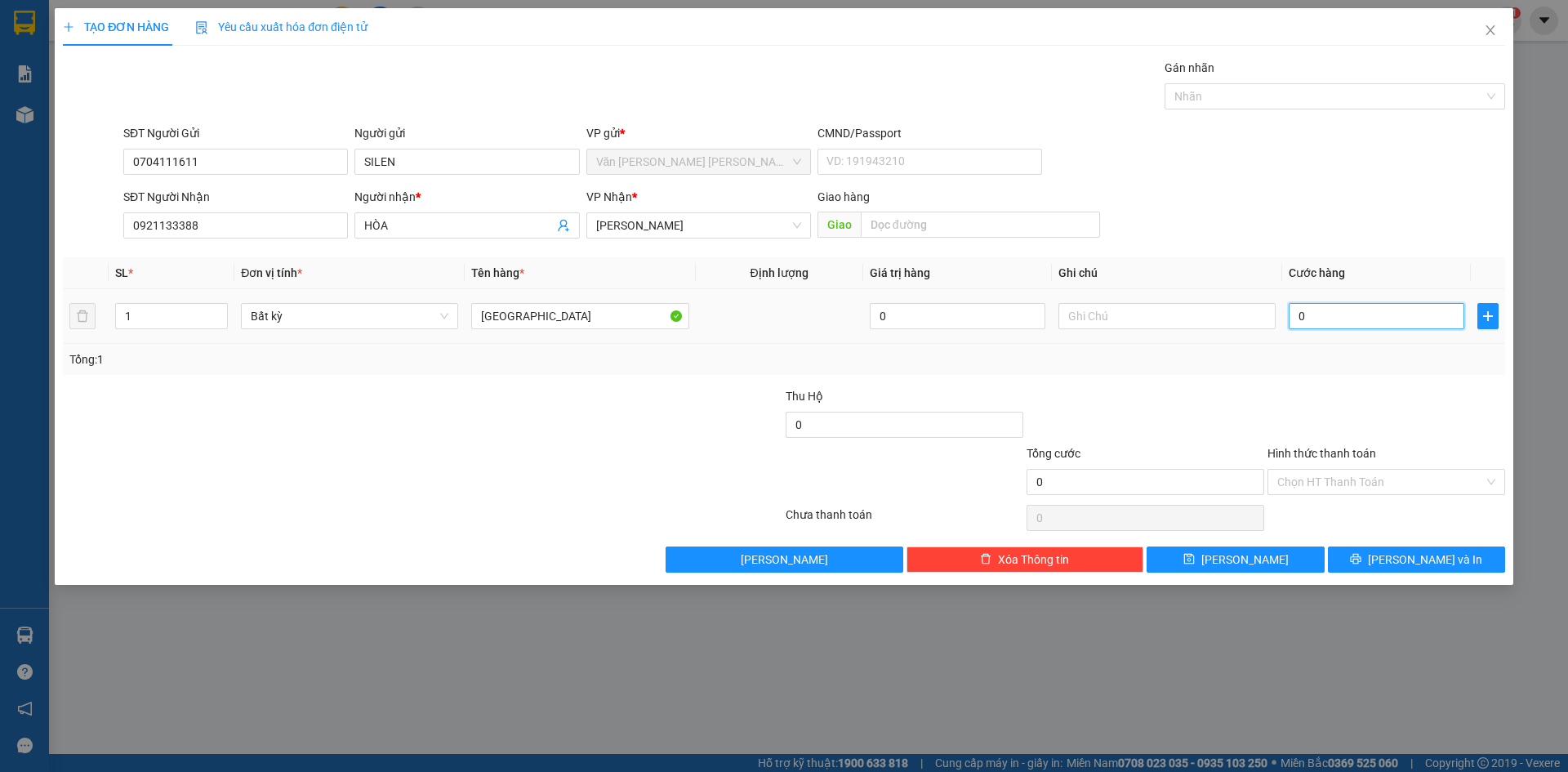
type input "8"
type input "80"
type input "80.000"
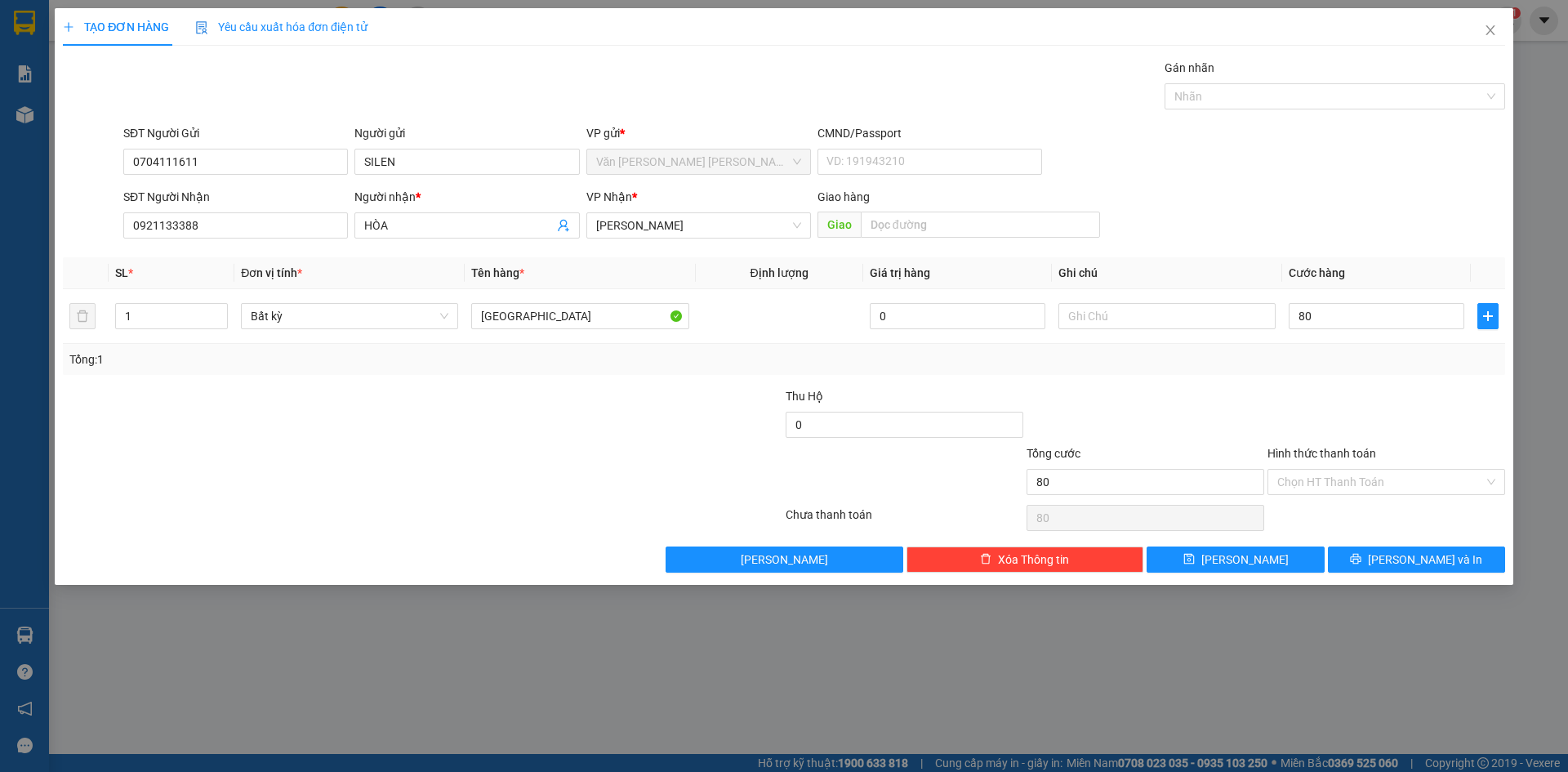
type input "80.000"
click at [1420, 372] on div "Tổng: 1" at bounding box center [784, 359] width 1443 height 31
click at [1401, 485] on input "Hình thức thanh toán" at bounding box center [1381, 481] width 207 height 24
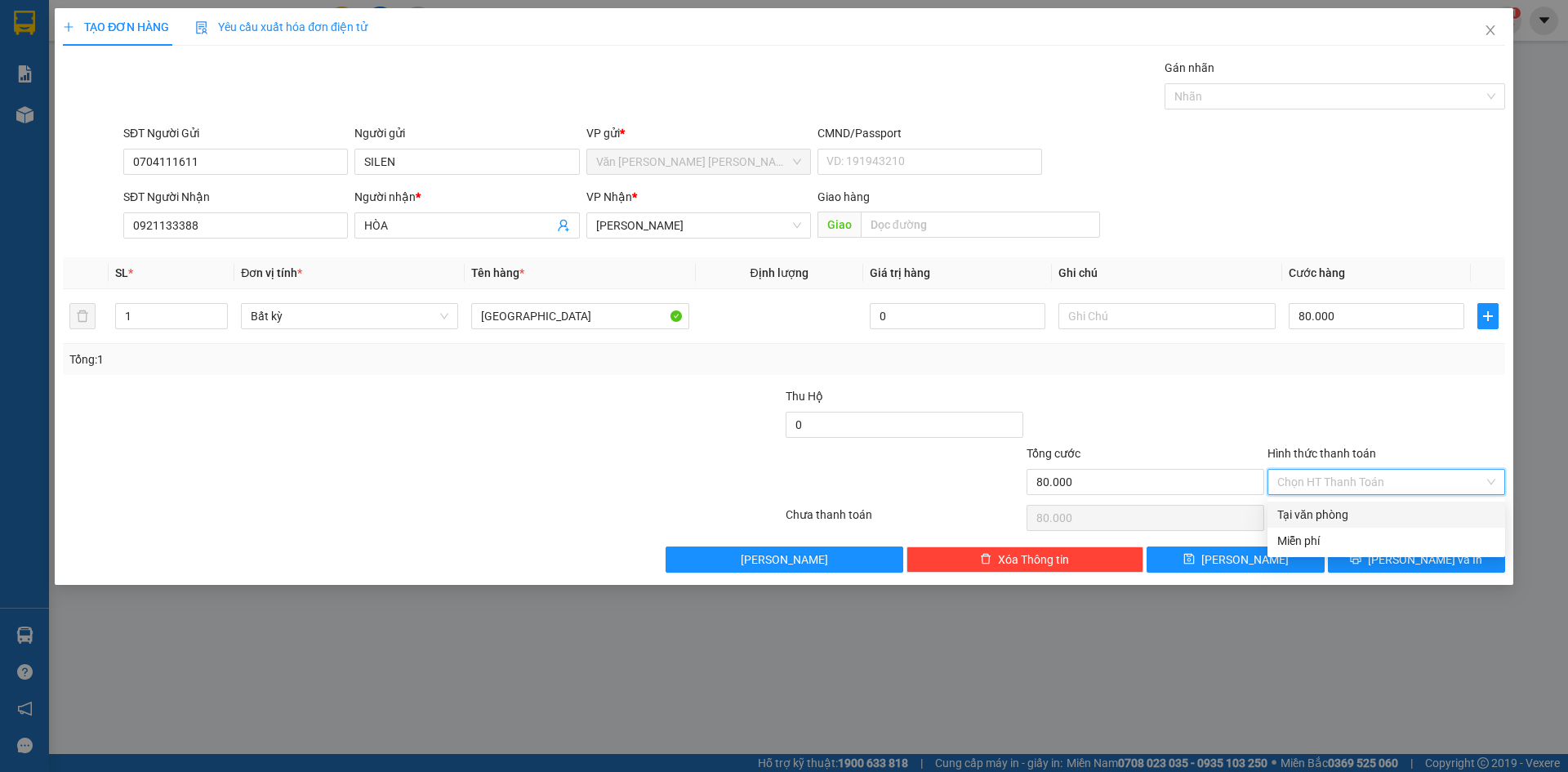
click at [1389, 511] on div "Tại văn phòng" at bounding box center [1387, 514] width 218 height 18
type input "0"
click at [1363, 553] on button "[PERSON_NAME] và In" at bounding box center [1417, 558] width 177 height 26
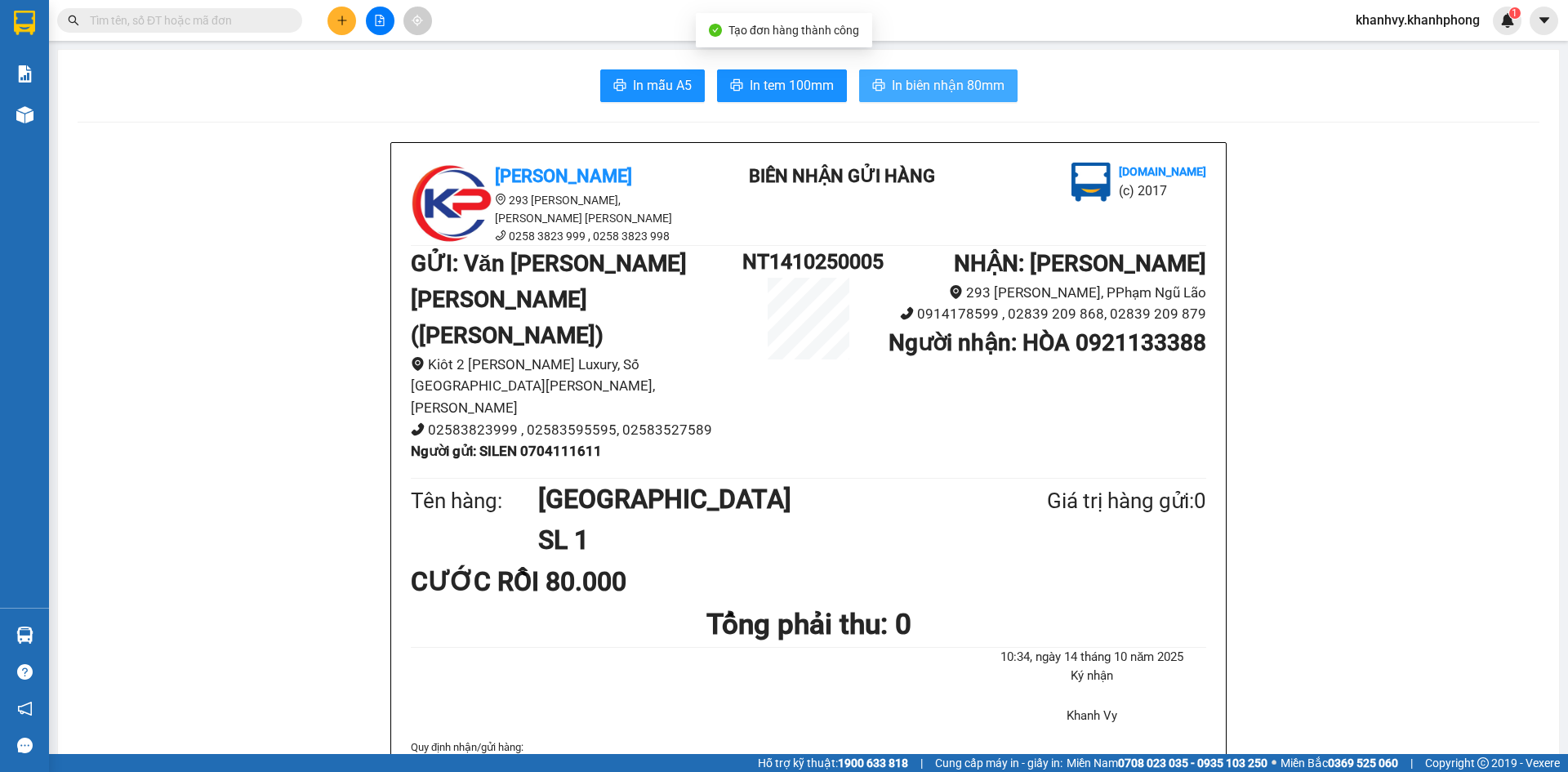
click at [892, 90] on span "In biên nhận 80mm" at bounding box center [948, 85] width 113 height 20
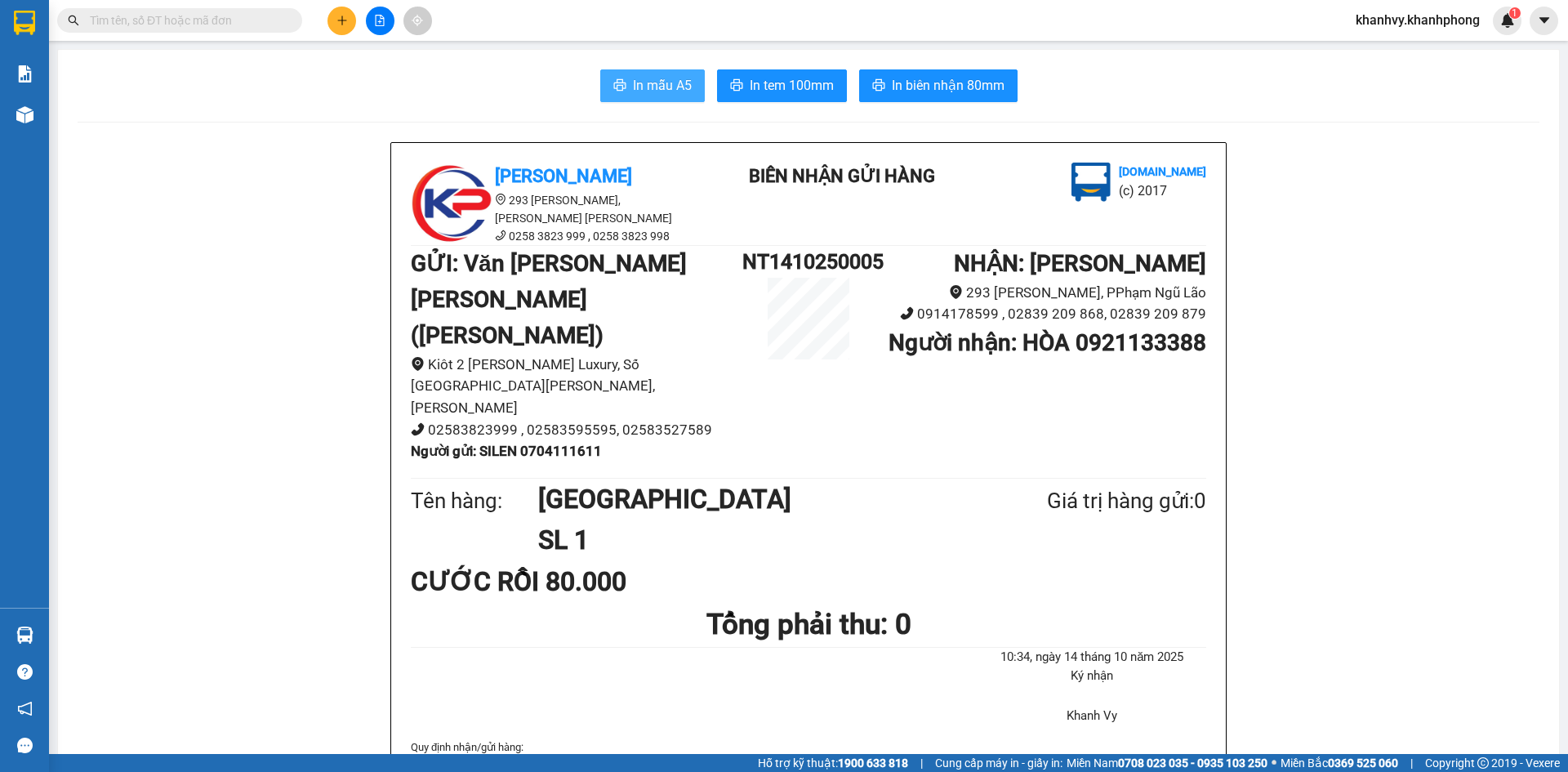
click at [664, 87] on span "In mẫu A5" at bounding box center [662, 85] width 59 height 20
